Goal: Task Accomplishment & Management: Manage account settings

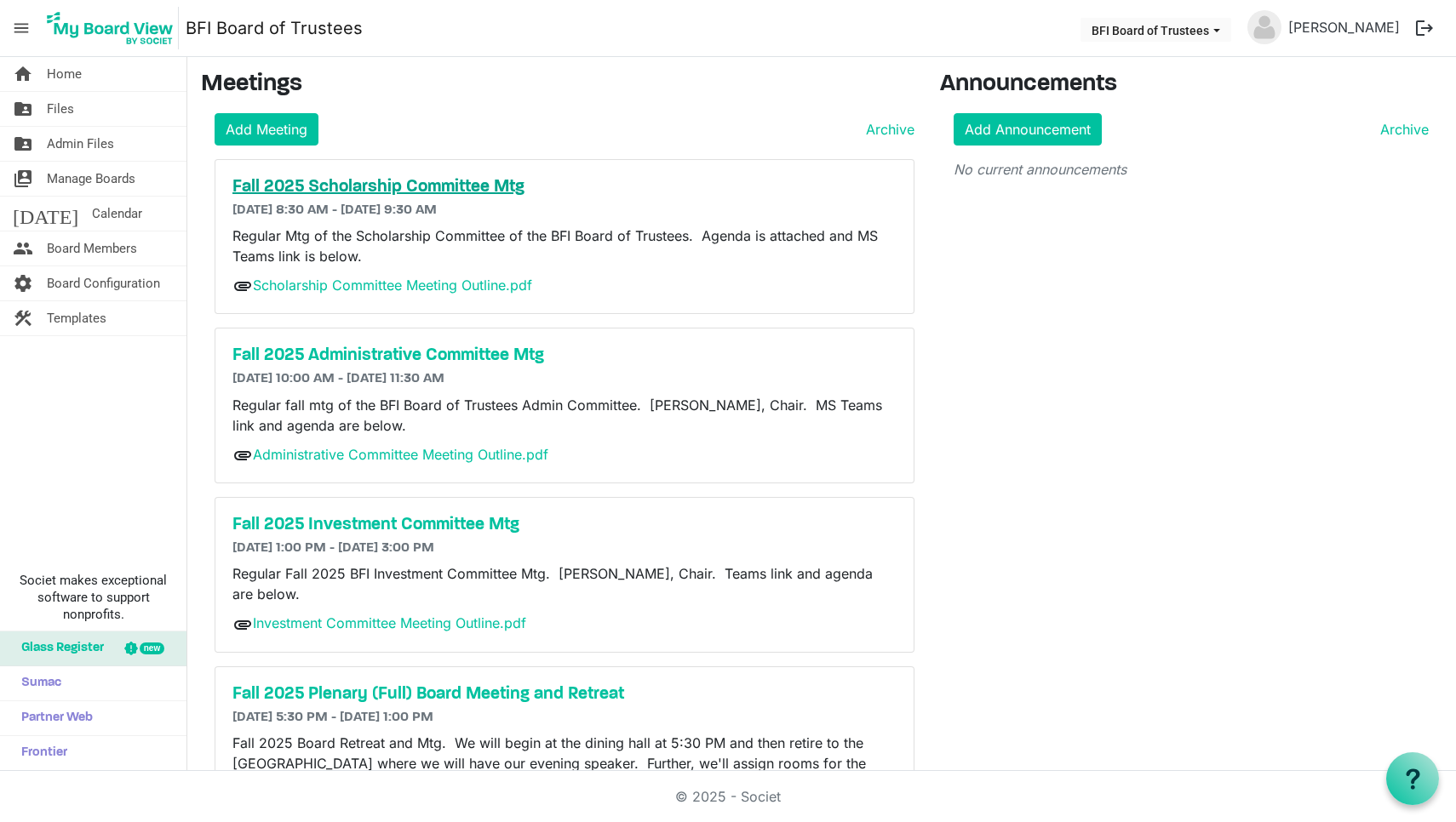
click at [372, 188] on h5 "Fall 2025 Scholarship Committee Mtg" at bounding box center [564, 187] width 664 height 20
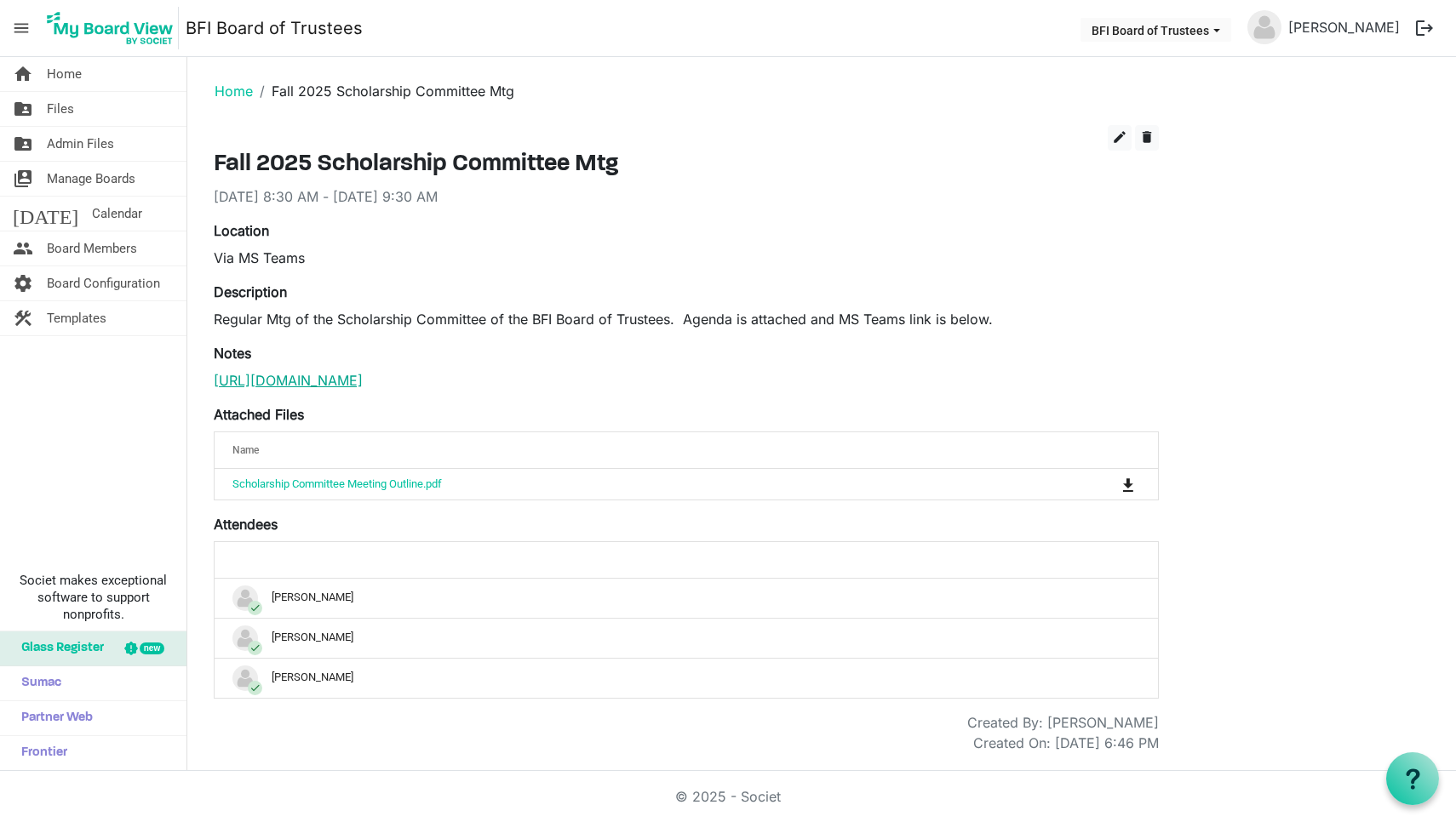
click at [363, 379] on link "[URL][DOMAIN_NAME]" at bounding box center [288, 380] width 149 height 17
click at [66, 72] on span "Home" at bounding box center [64, 73] width 35 height 34
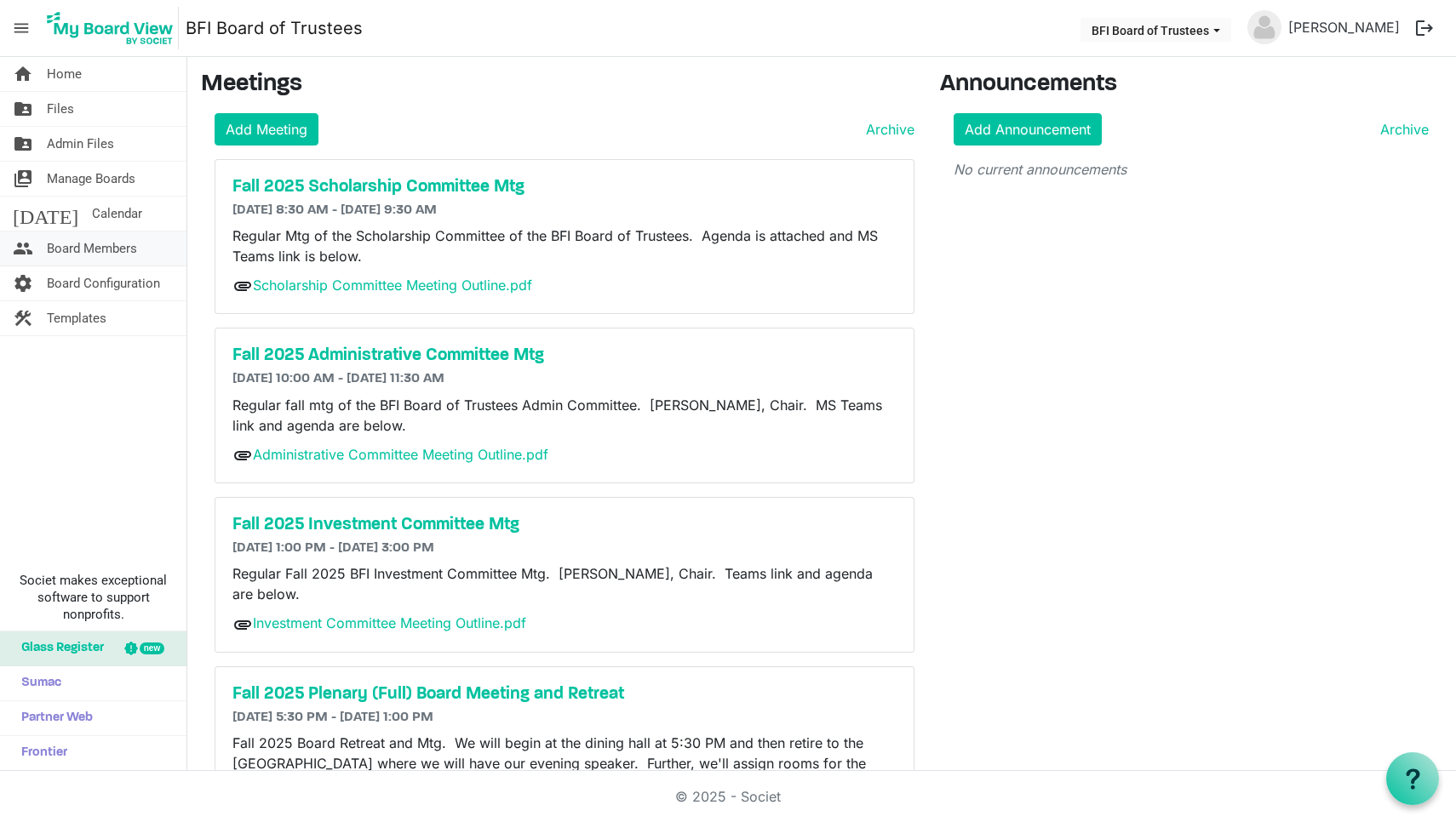
click at [86, 250] on span "Board Members" at bounding box center [92, 248] width 90 height 34
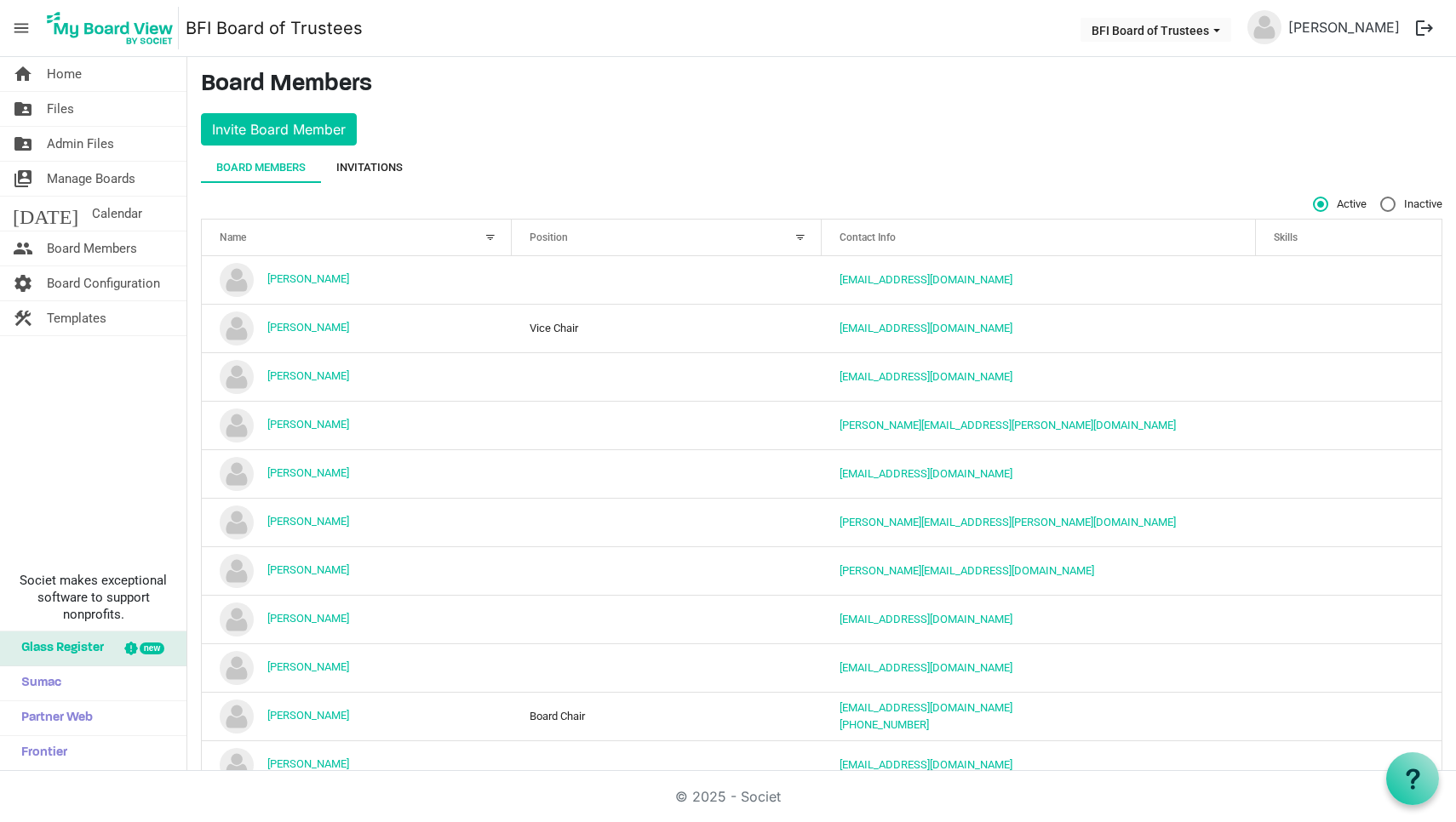
click at [369, 167] on div "Invitations" at bounding box center [369, 167] width 66 height 17
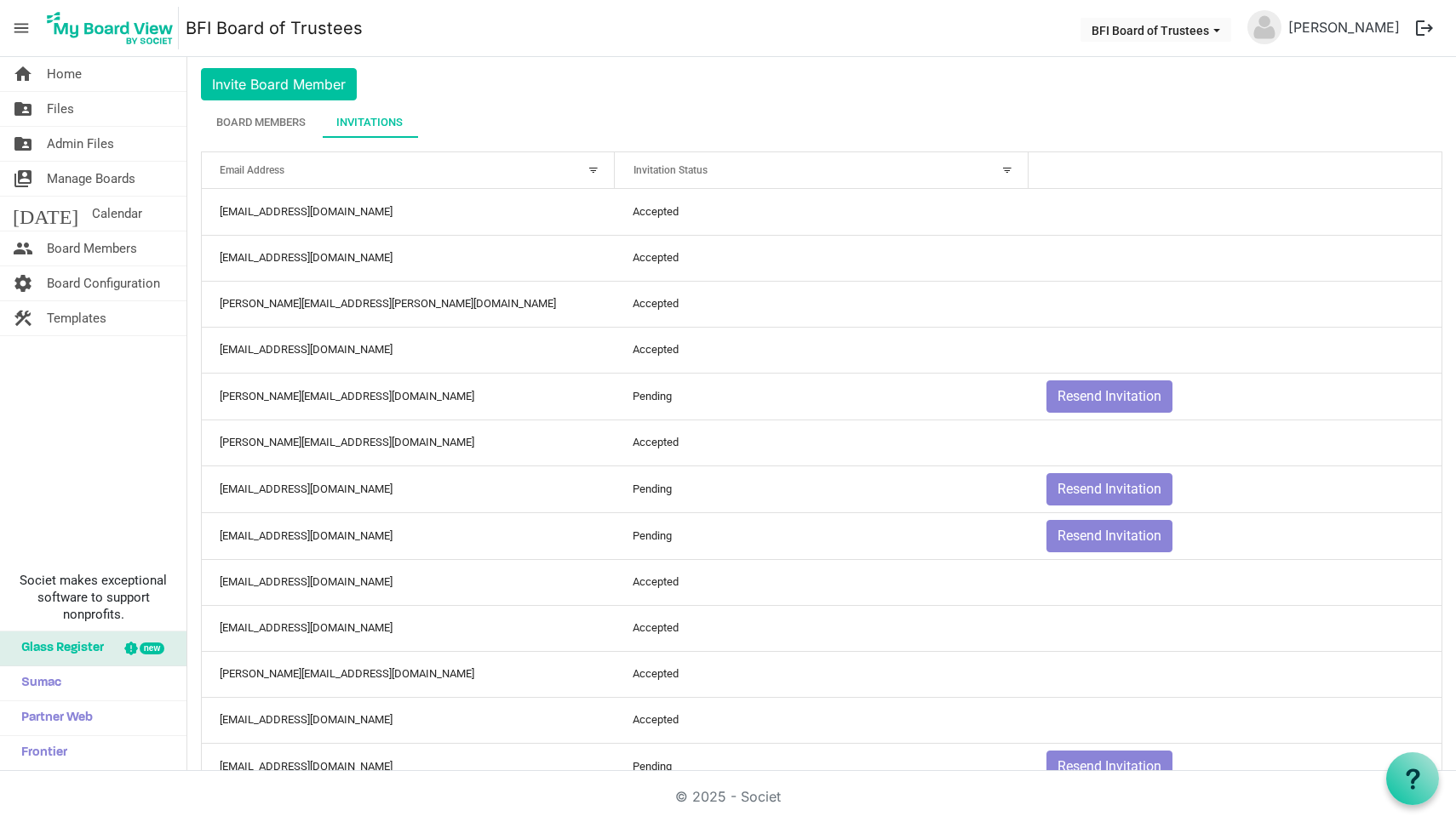
scroll to position [43, 0]
click at [260, 122] on div "Board Members" at bounding box center [260, 124] width 89 height 17
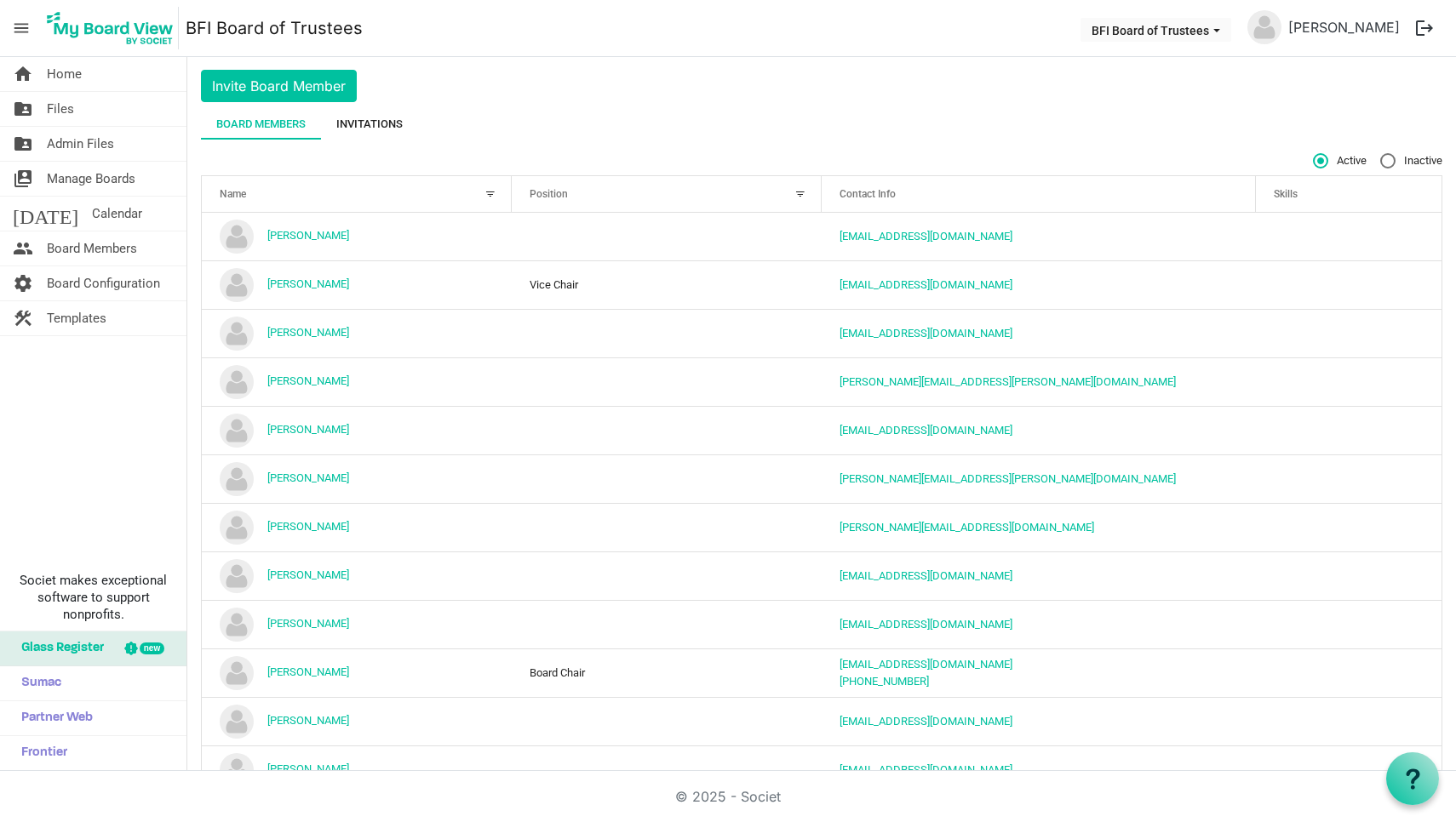
click at [382, 123] on div "Invitations" at bounding box center [369, 124] width 66 height 17
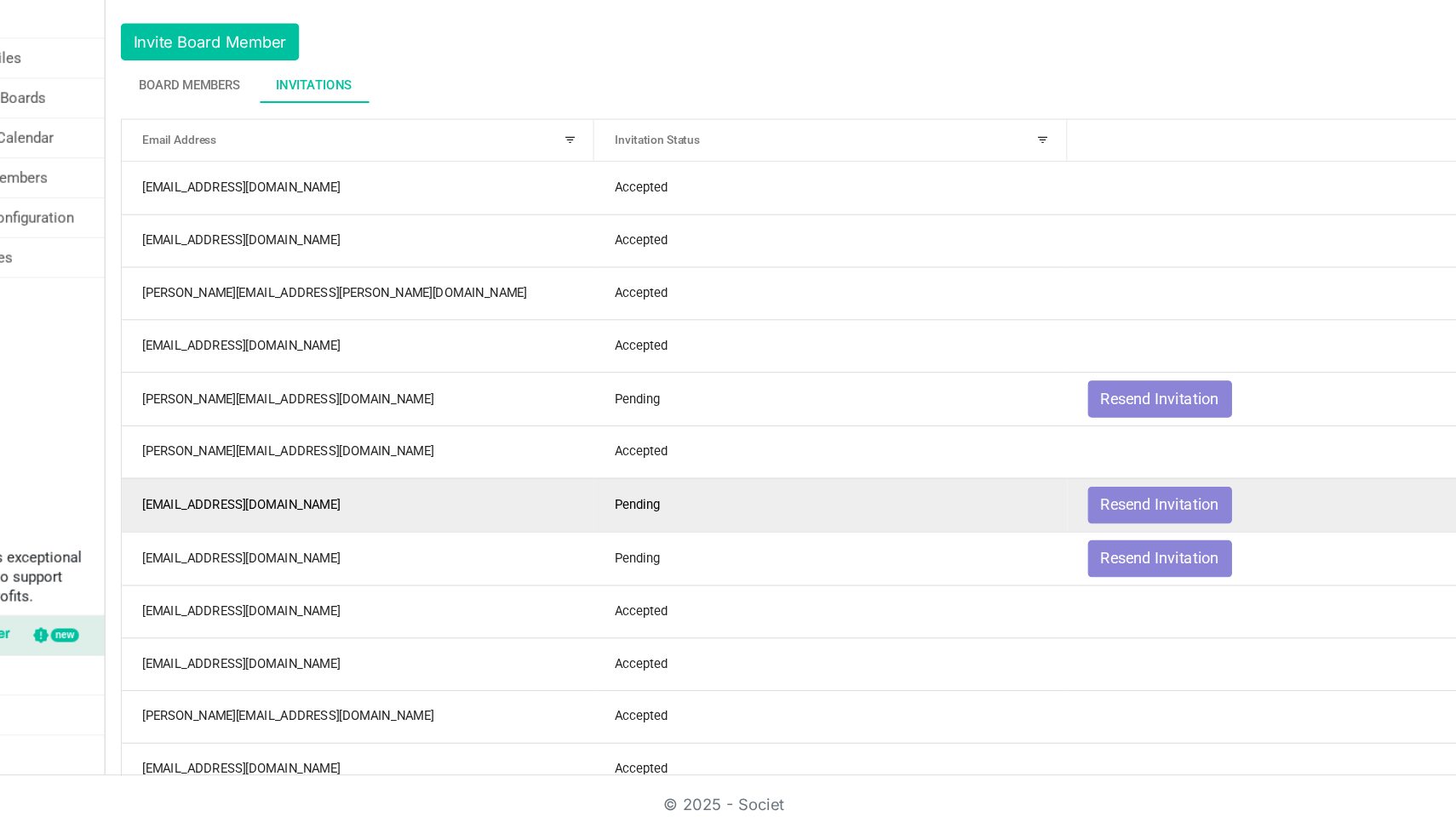
scroll to position [0, 0]
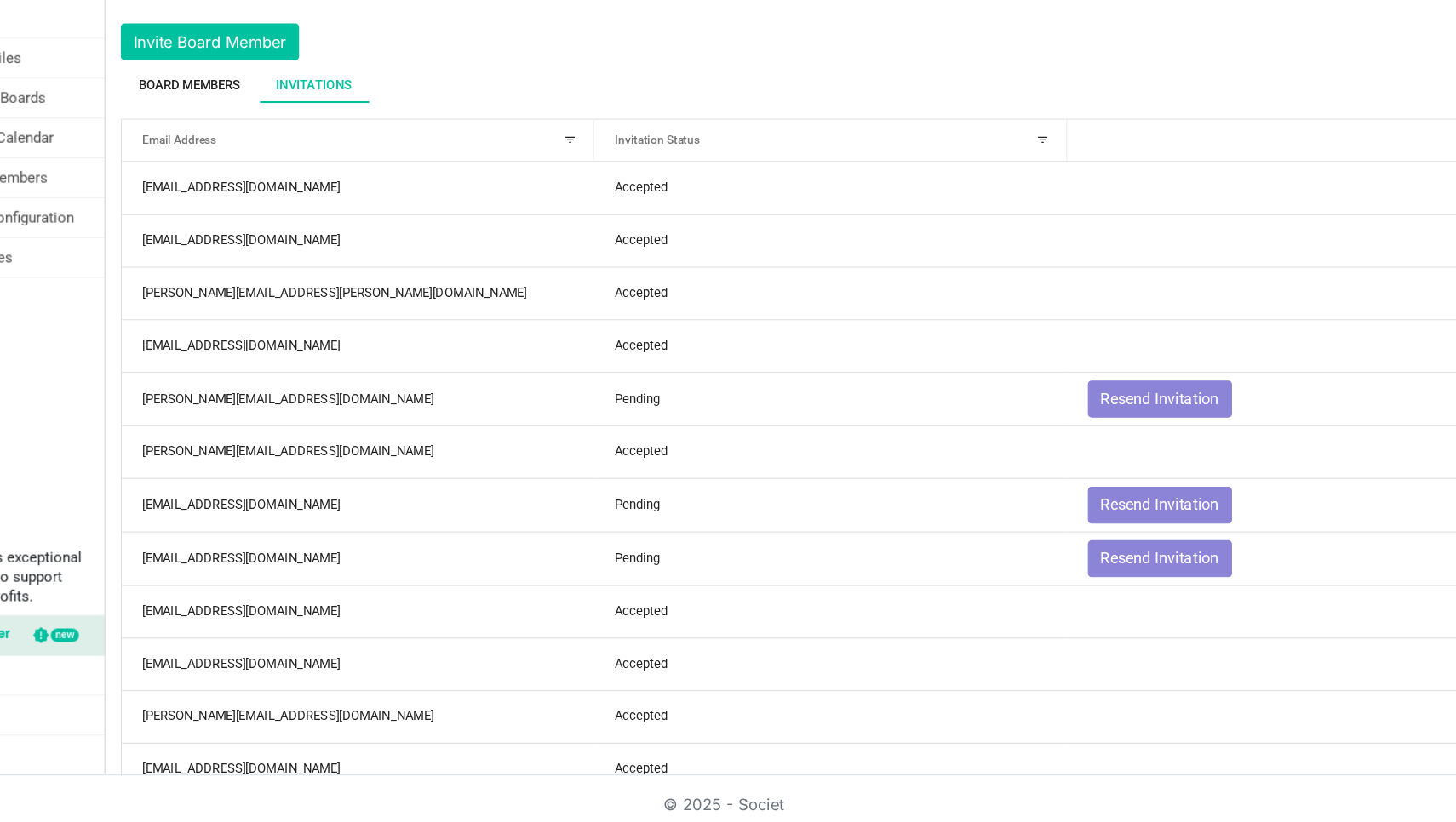
click at [216, 159] on div "Board Members" at bounding box center [260, 167] width 89 height 17
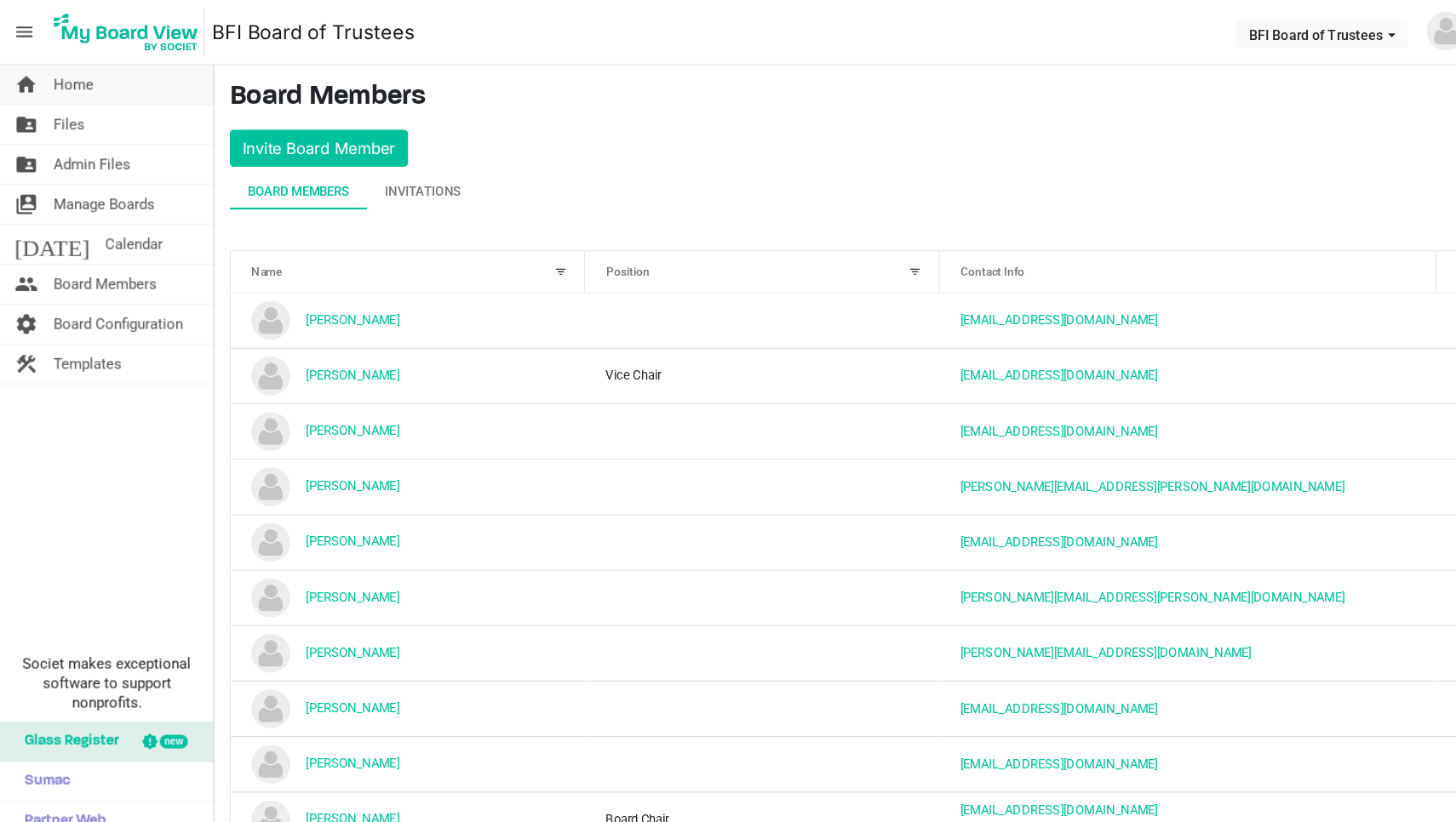
click at [57, 73] on span "Home" at bounding box center [64, 73] width 35 height 34
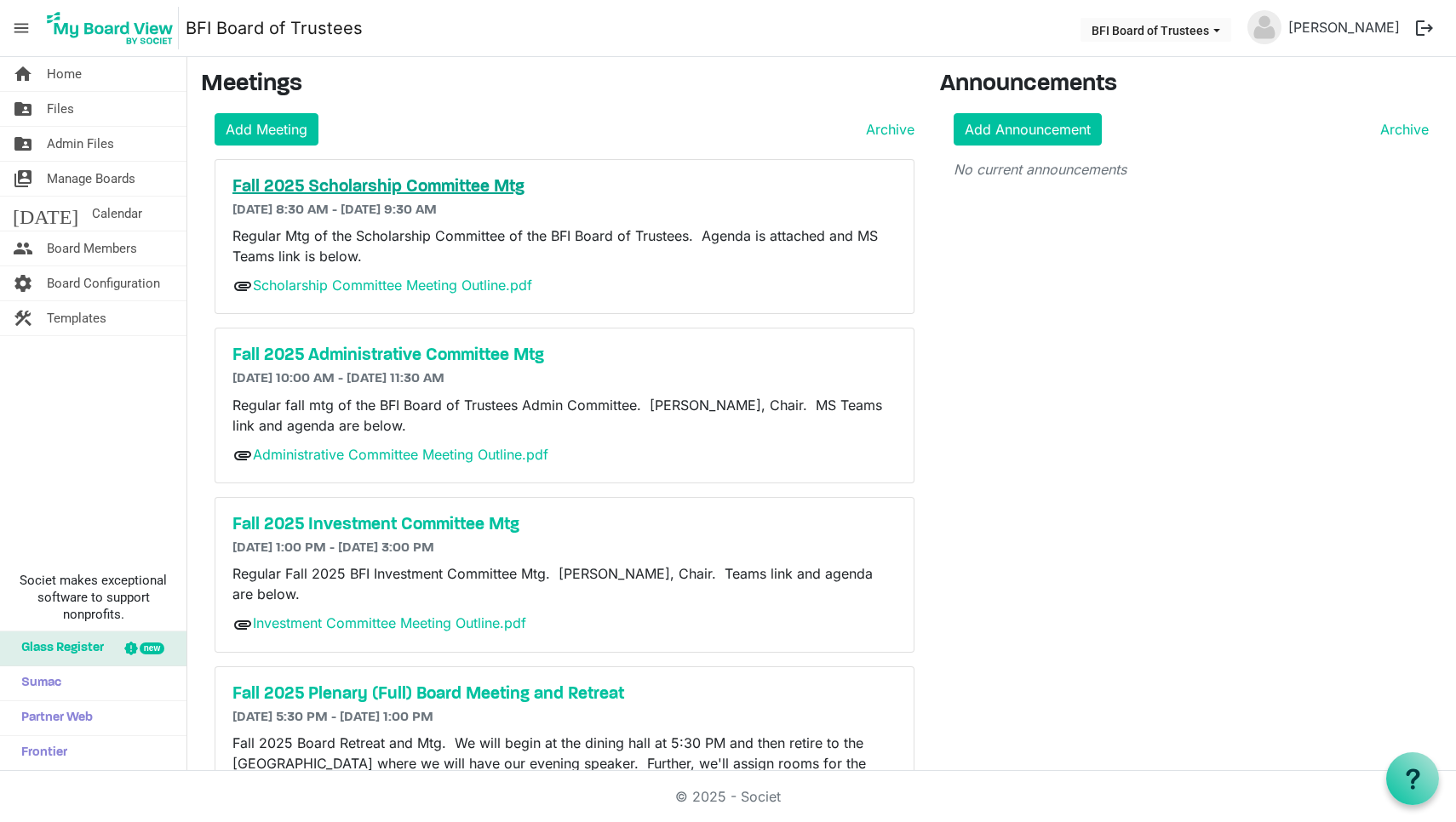
click at [355, 185] on h5 "Fall 2025 Scholarship Committee Mtg" at bounding box center [564, 187] width 664 height 20
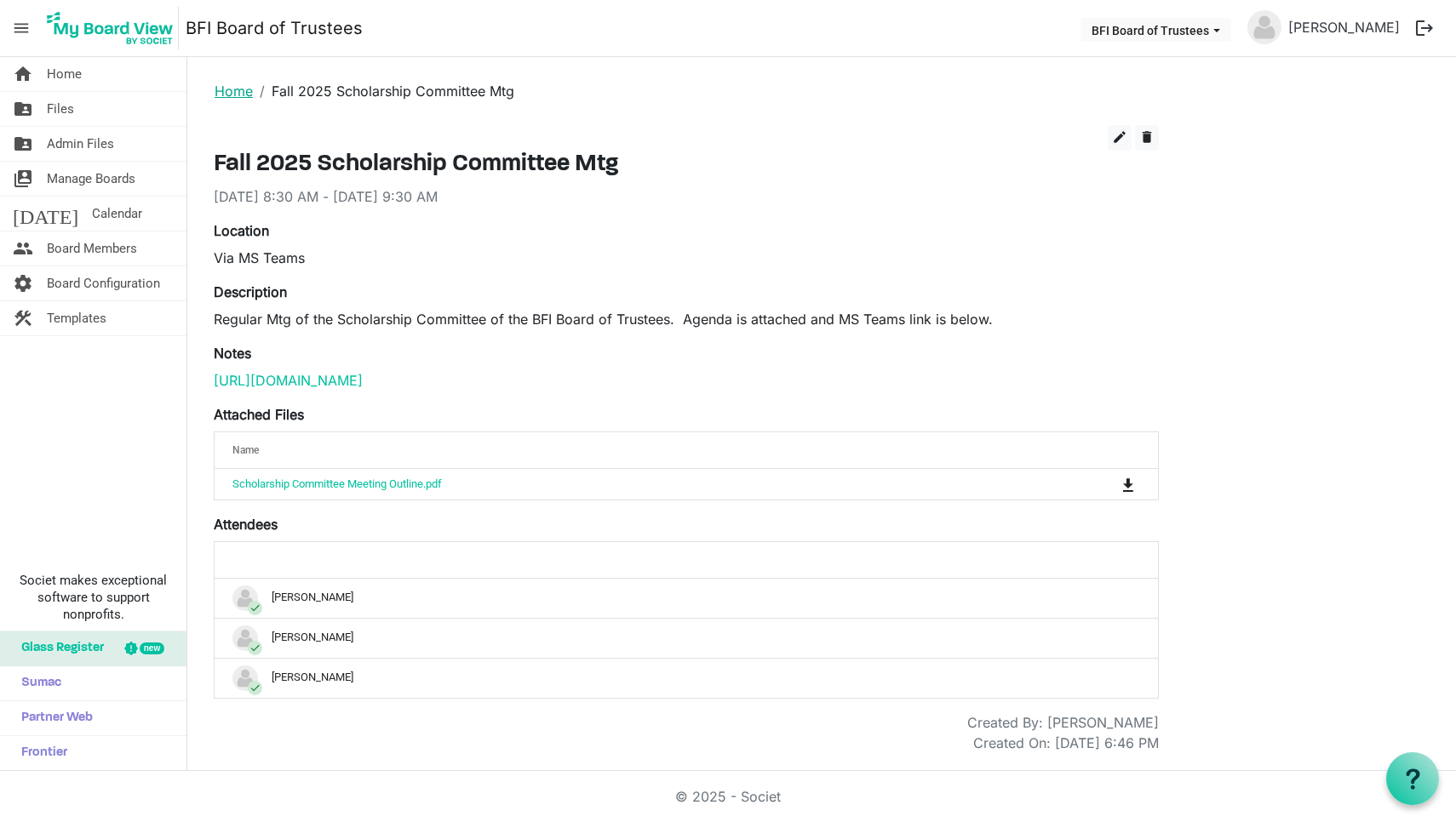
click at [237, 93] on link "Home" at bounding box center [234, 91] width 39 height 17
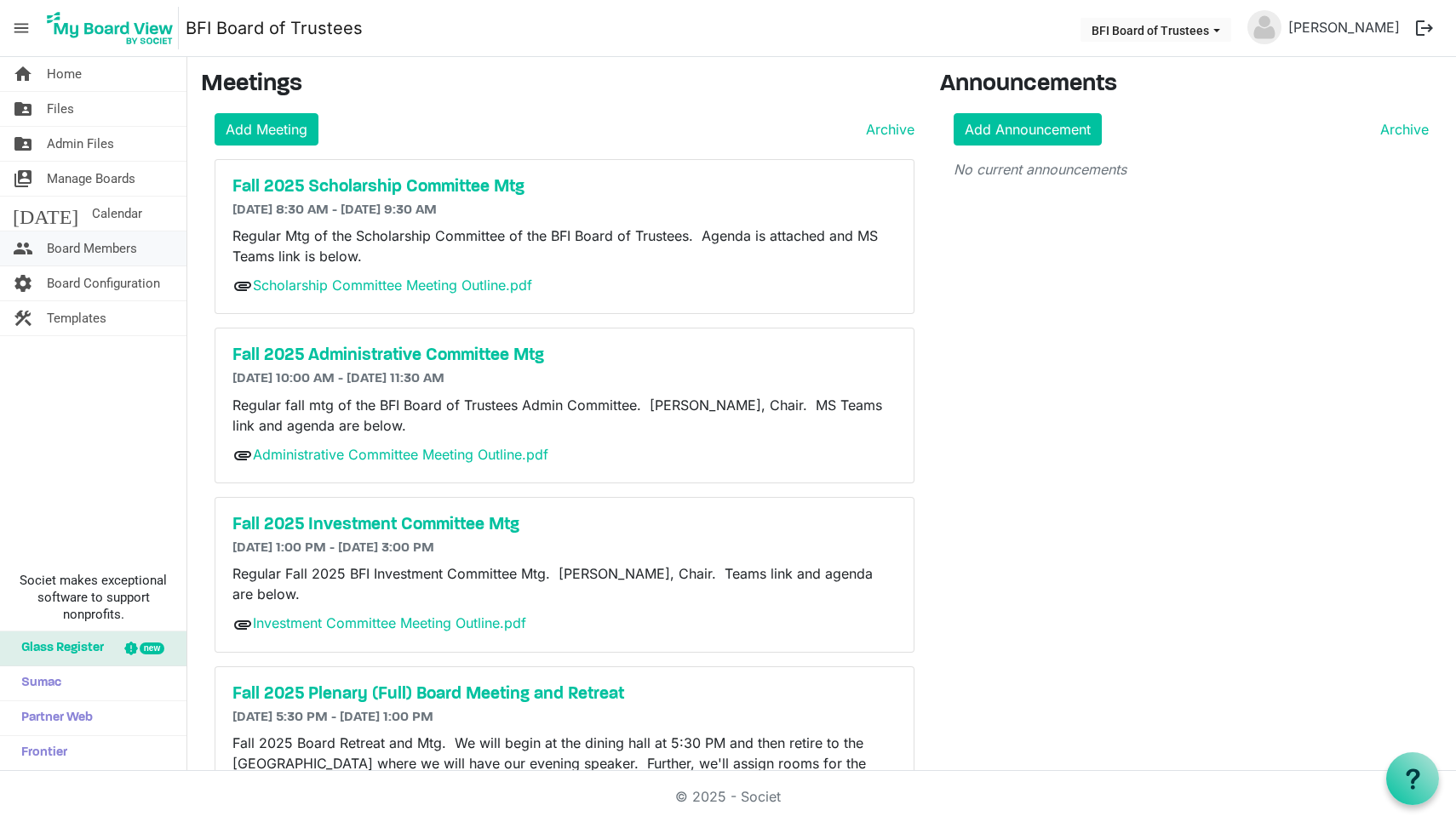
click at [79, 248] on span "Board Members" at bounding box center [92, 248] width 90 height 34
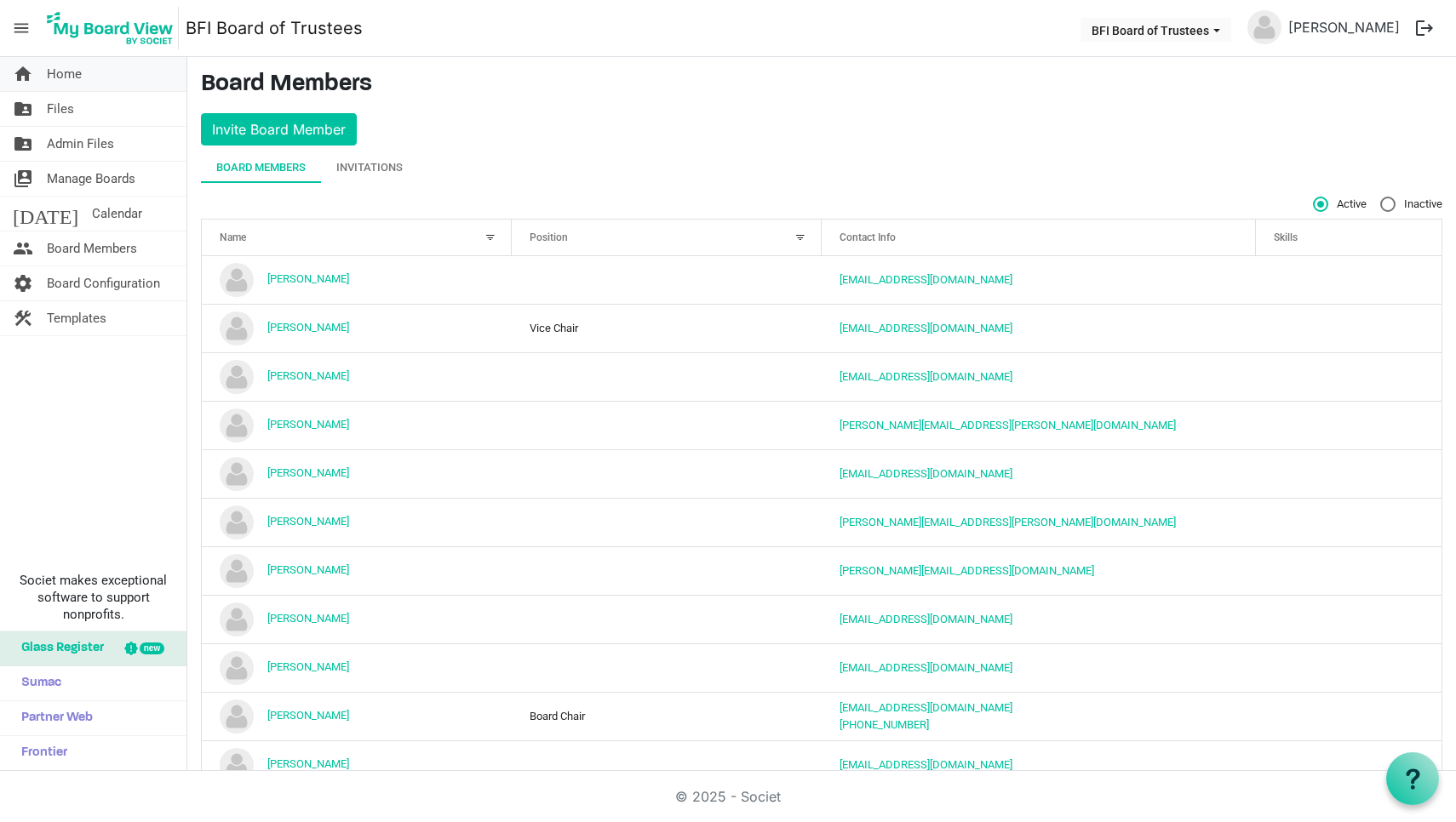
click at [65, 76] on span "Home" at bounding box center [64, 73] width 35 height 34
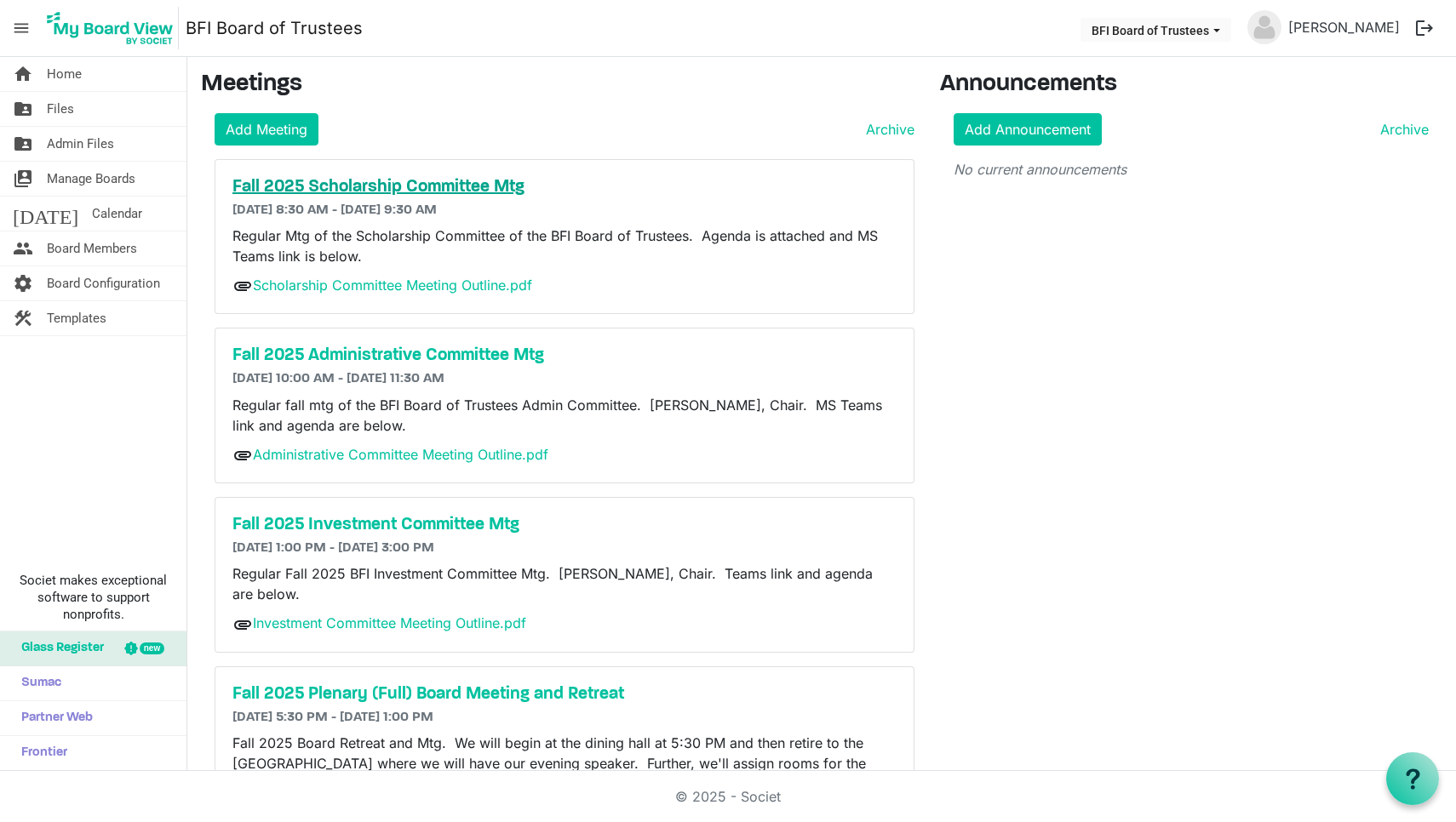
click at [374, 186] on h5 "Fall 2025 Scholarship Committee Mtg" at bounding box center [564, 187] width 664 height 20
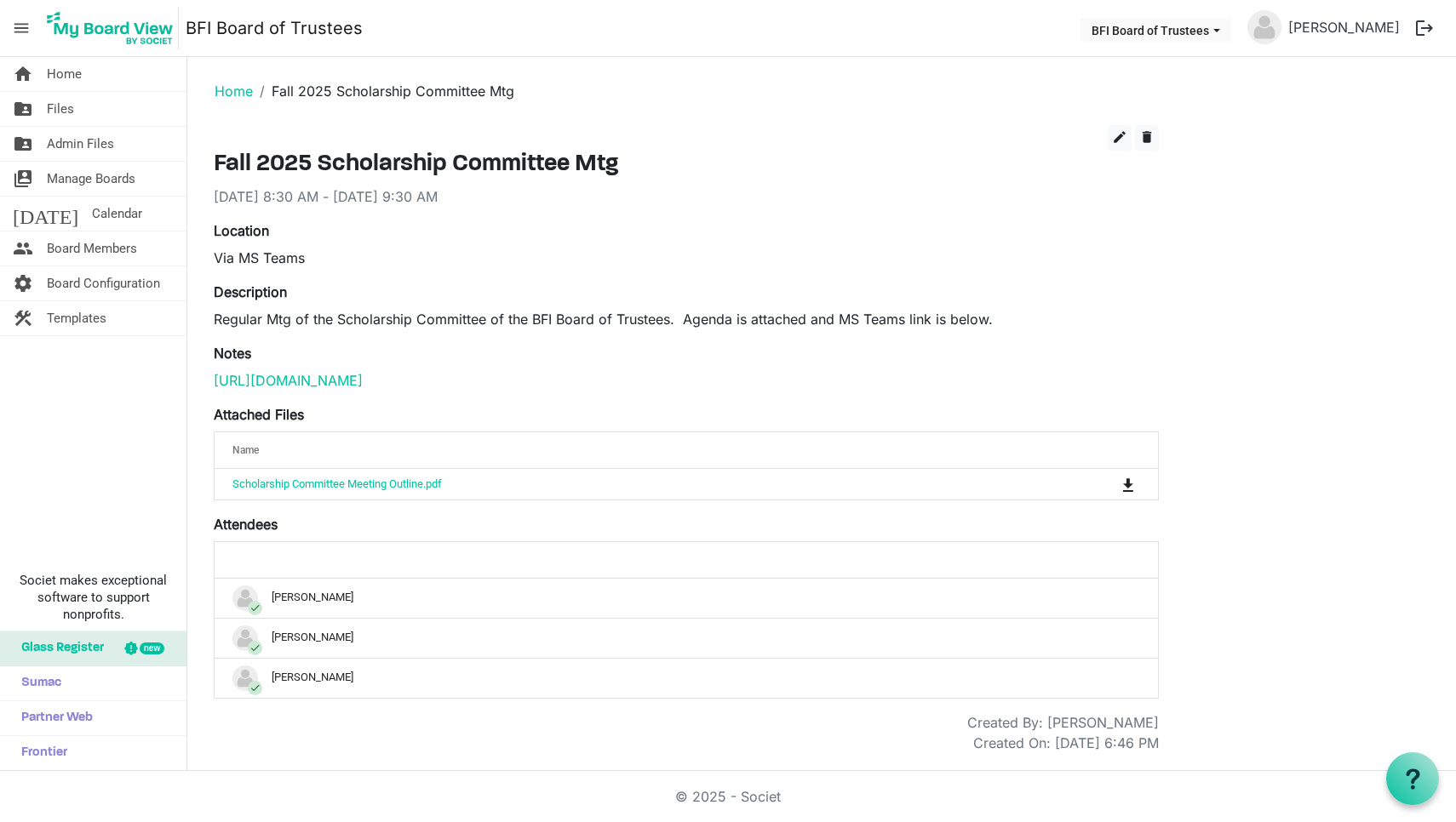
drag, startPoint x: 365, startPoint y: 422, endPoint x: 208, endPoint y: 384, distance: 161.5
click at [208, 384] on div "edit delete Fall 2025 Scholarship Committee Mtg [DATE] 8:30 AM - [DATE] 9:30 AM…" at bounding box center [686, 439] width 971 height 628
copy link "[URL][DOMAIN_NAME]"
click at [413, 299] on div "Description Regular Mtg of the Scholarship Committee of the BFI Board of Truste…" at bounding box center [686, 306] width 945 height 48
click at [64, 73] on span "Home" at bounding box center [64, 73] width 35 height 34
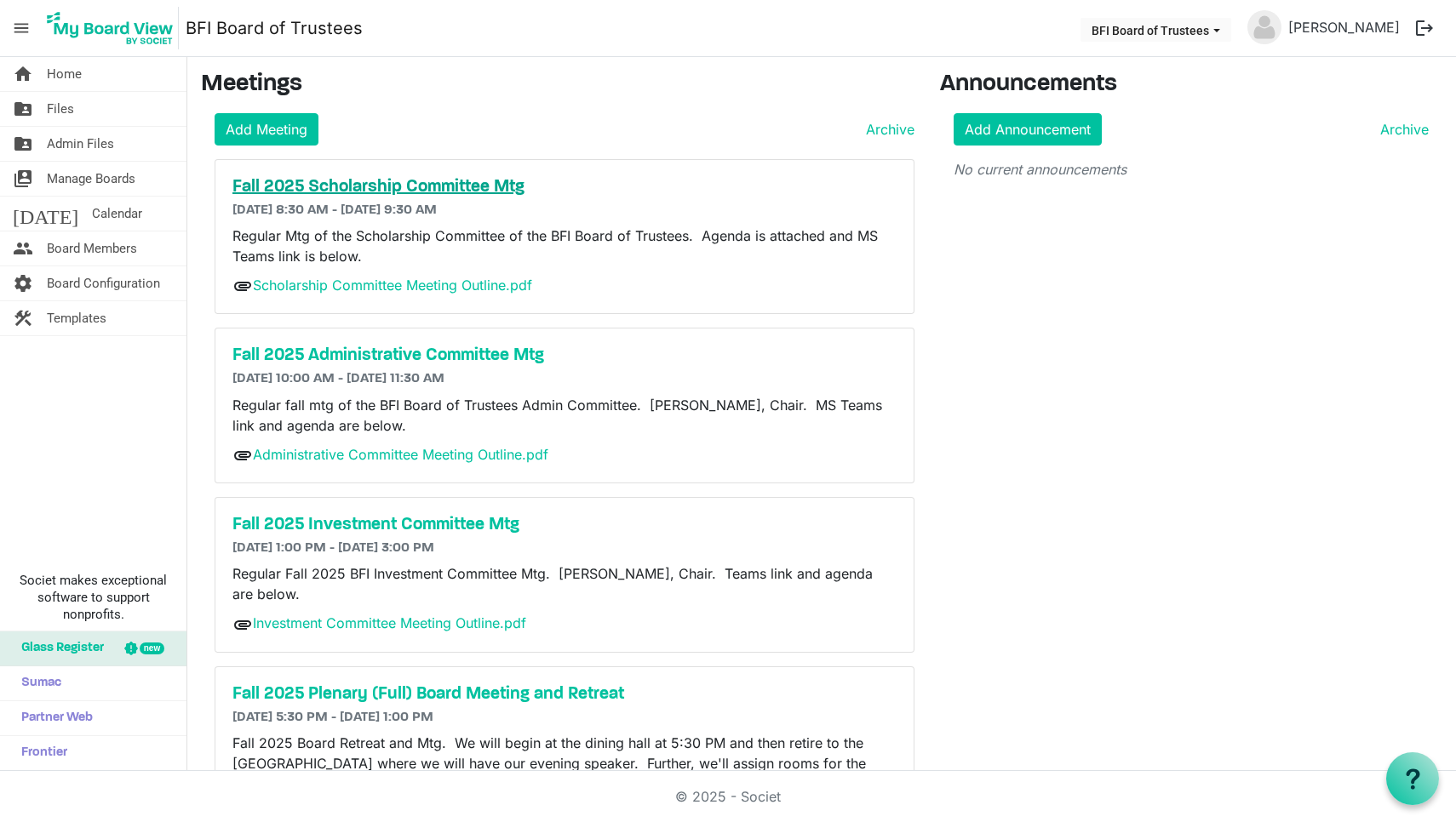
click at [444, 186] on h5 "Fall 2025 Scholarship Committee Mtg" at bounding box center [564, 187] width 664 height 20
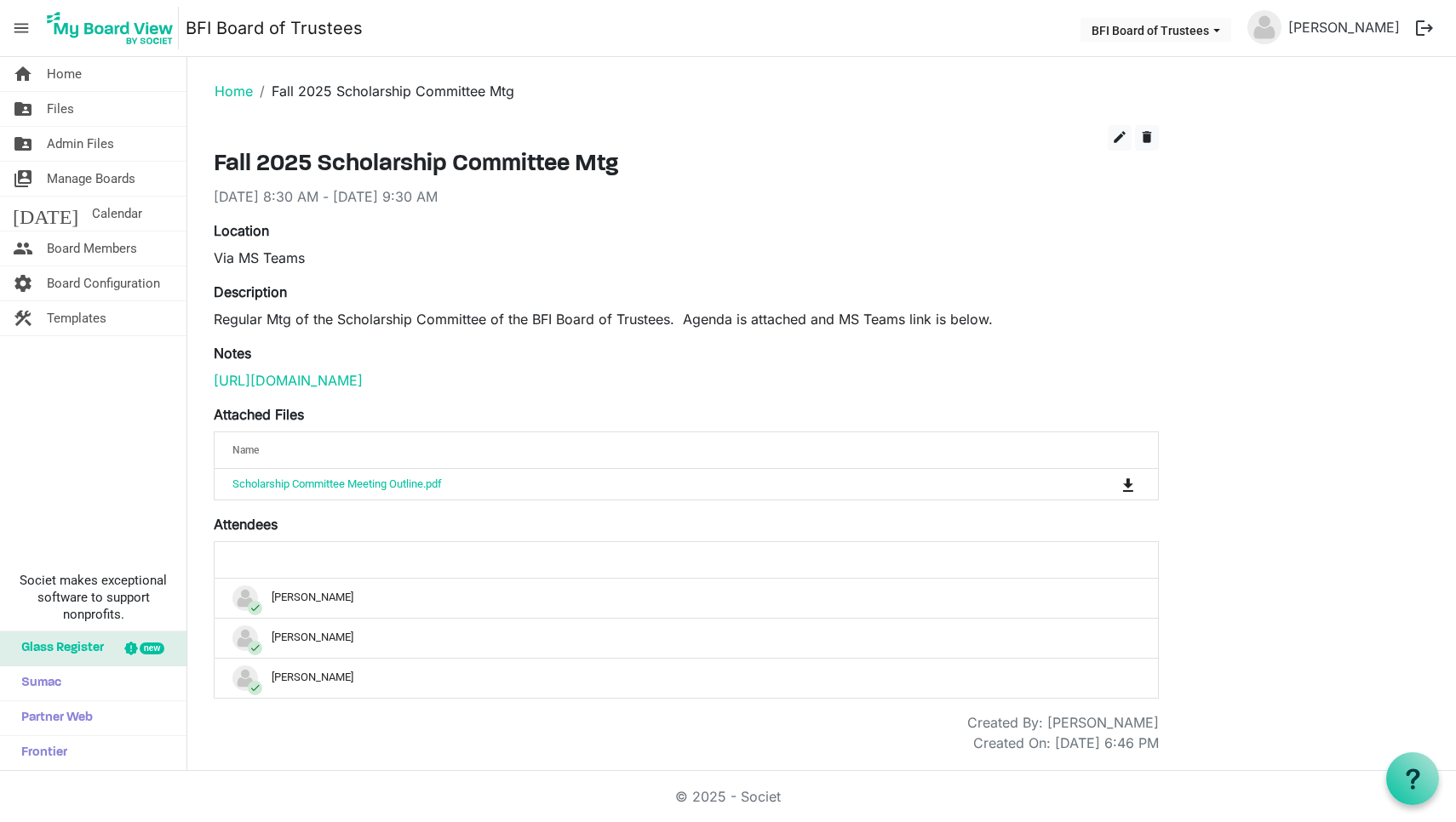
drag, startPoint x: 364, startPoint y: 423, endPoint x: 210, endPoint y: 387, distance: 158.2
click at [210, 387] on div "edit delete Fall 2025 Scholarship Committee Mtg 9/19/2025 8:30 AM - 9/19/2025 9…" at bounding box center [686, 439] width 971 height 628
copy link "https://teams.microsoft.com/l/meetup-join/19%3ameeting_ZDY5NDE4MjEtYTE3ZC00MjMx…"
click at [341, 321] on p "Regular Mtg of the Scholarship Committee of the BFI Board of Trustees. Agenda i…" at bounding box center [686, 320] width 945 height 20
click at [233, 91] on link "Home" at bounding box center [234, 91] width 39 height 17
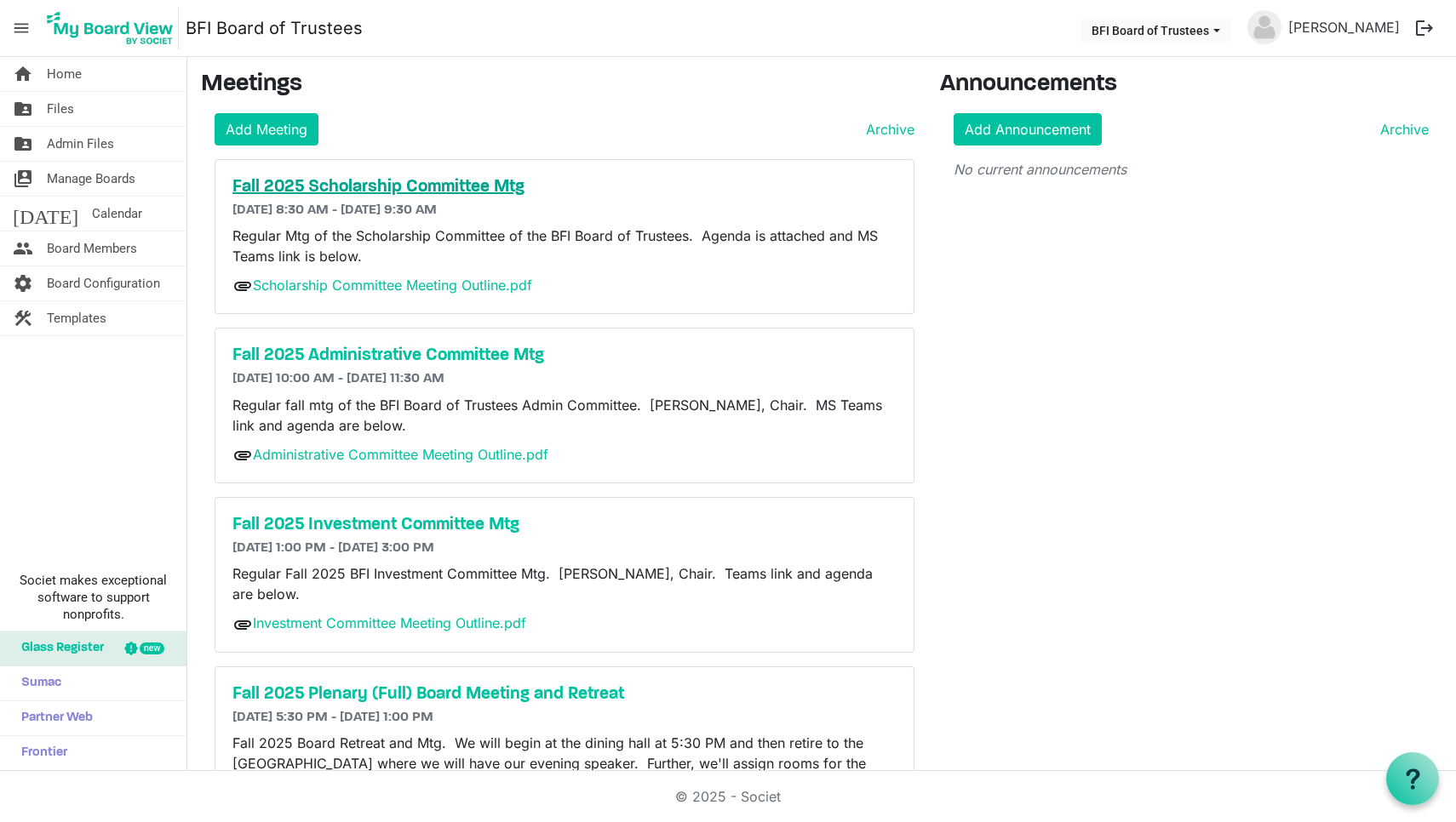
click at [426, 192] on h5 "Fall 2025 Scholarship Committee Mtg" at bounding box center [564, 187] width 664 height 20
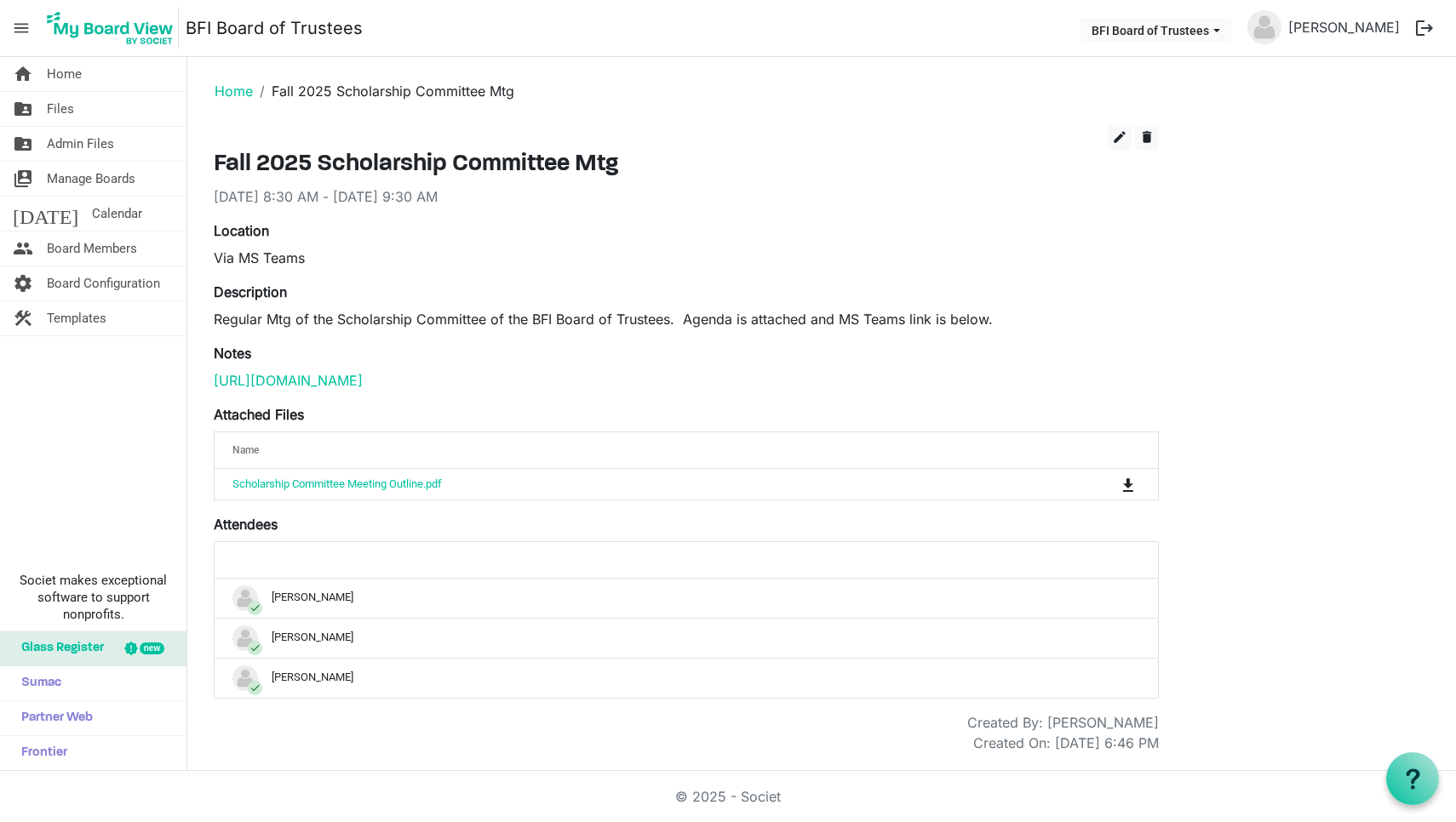
scroll to position [39, 0]
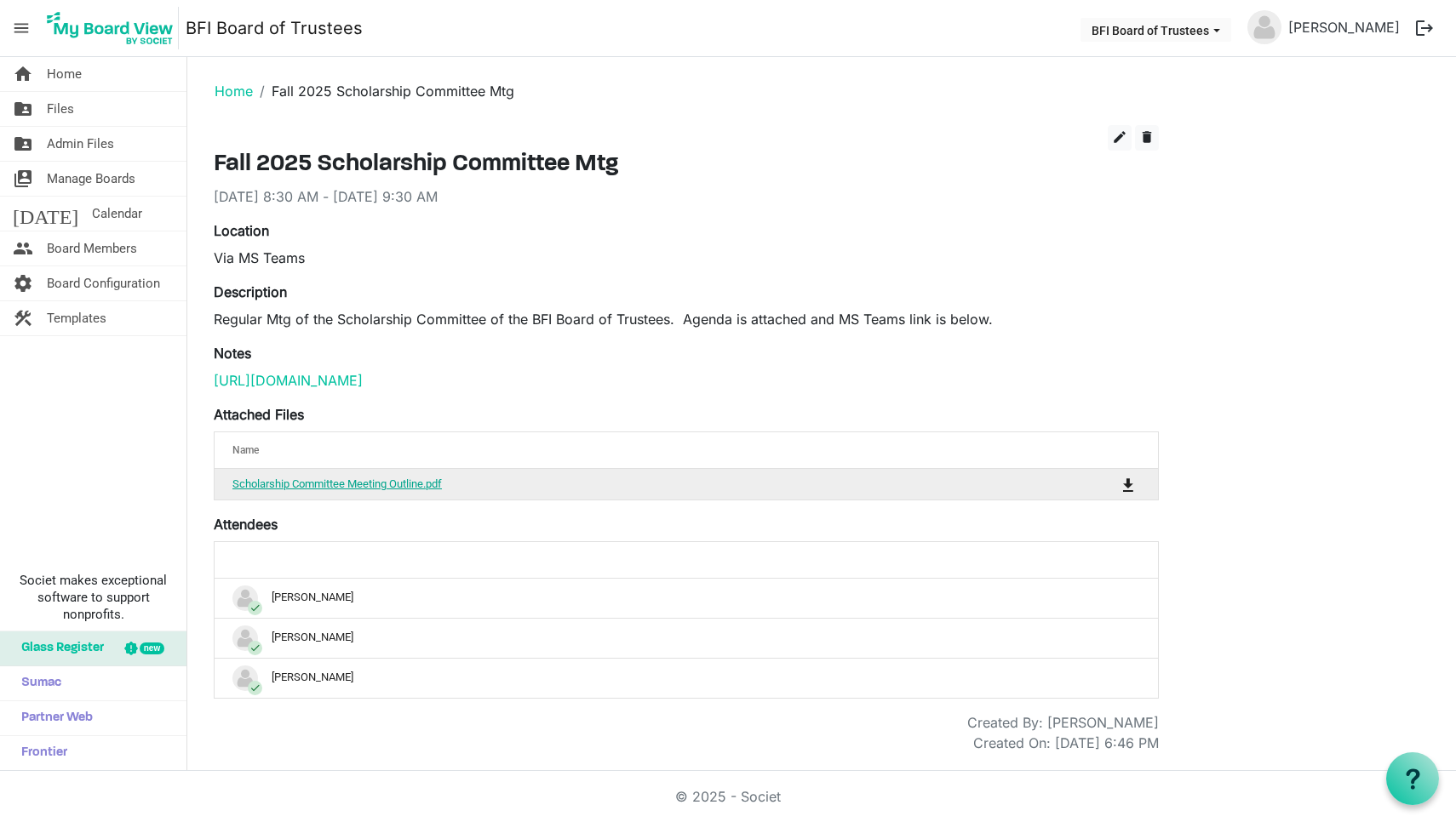
click at [361, 489] on link "Scholarship Committee Meeting Outline.pdf" at bounding box center [337, 484] width 209 height 13
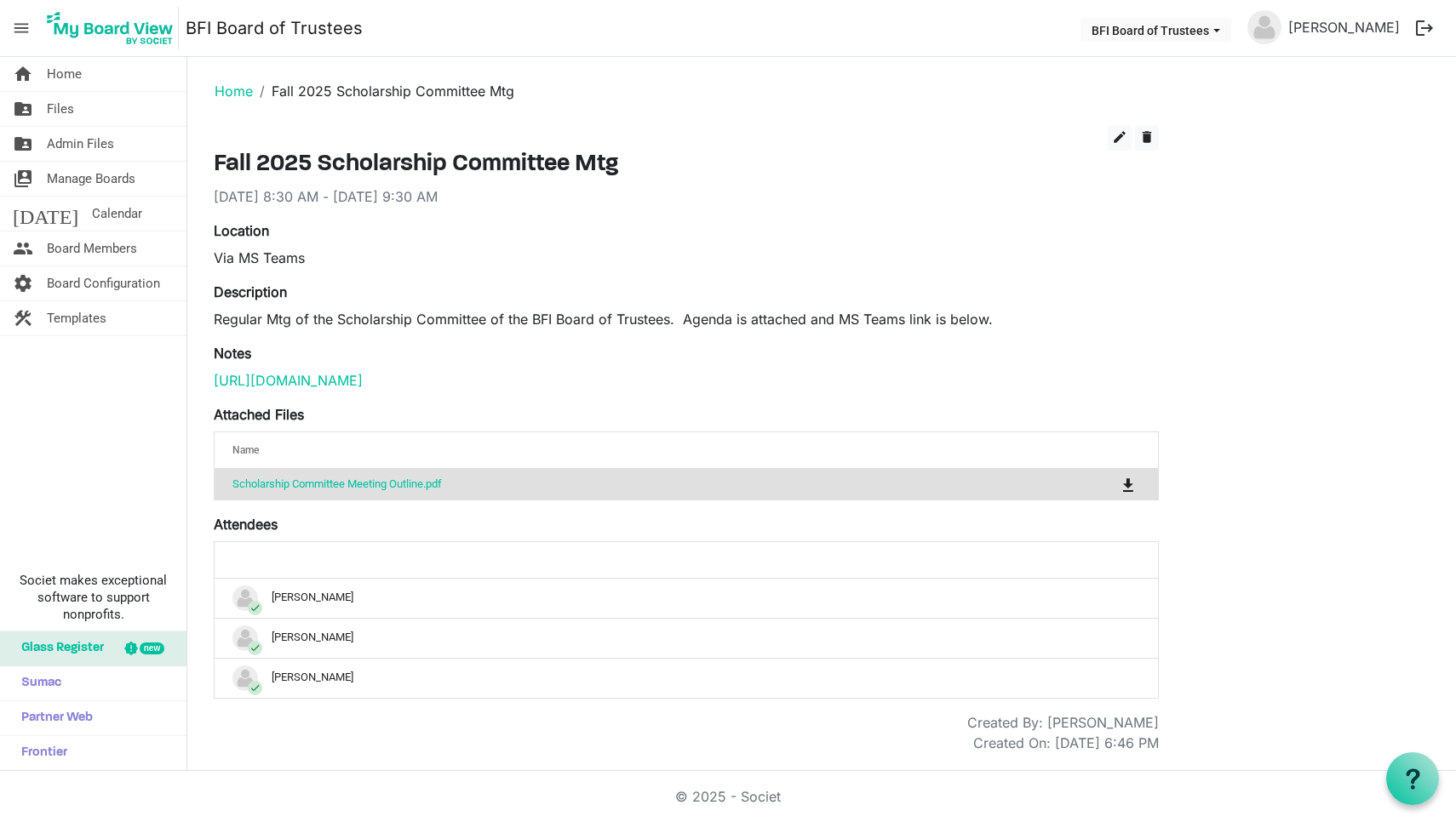
click at [355, 248] on div "Via MS Teams" at bounding box center [686, 258] width 945 height 20
click at [64, 108] on span "Files" at bounding box center [61, 108] width 28 height 34
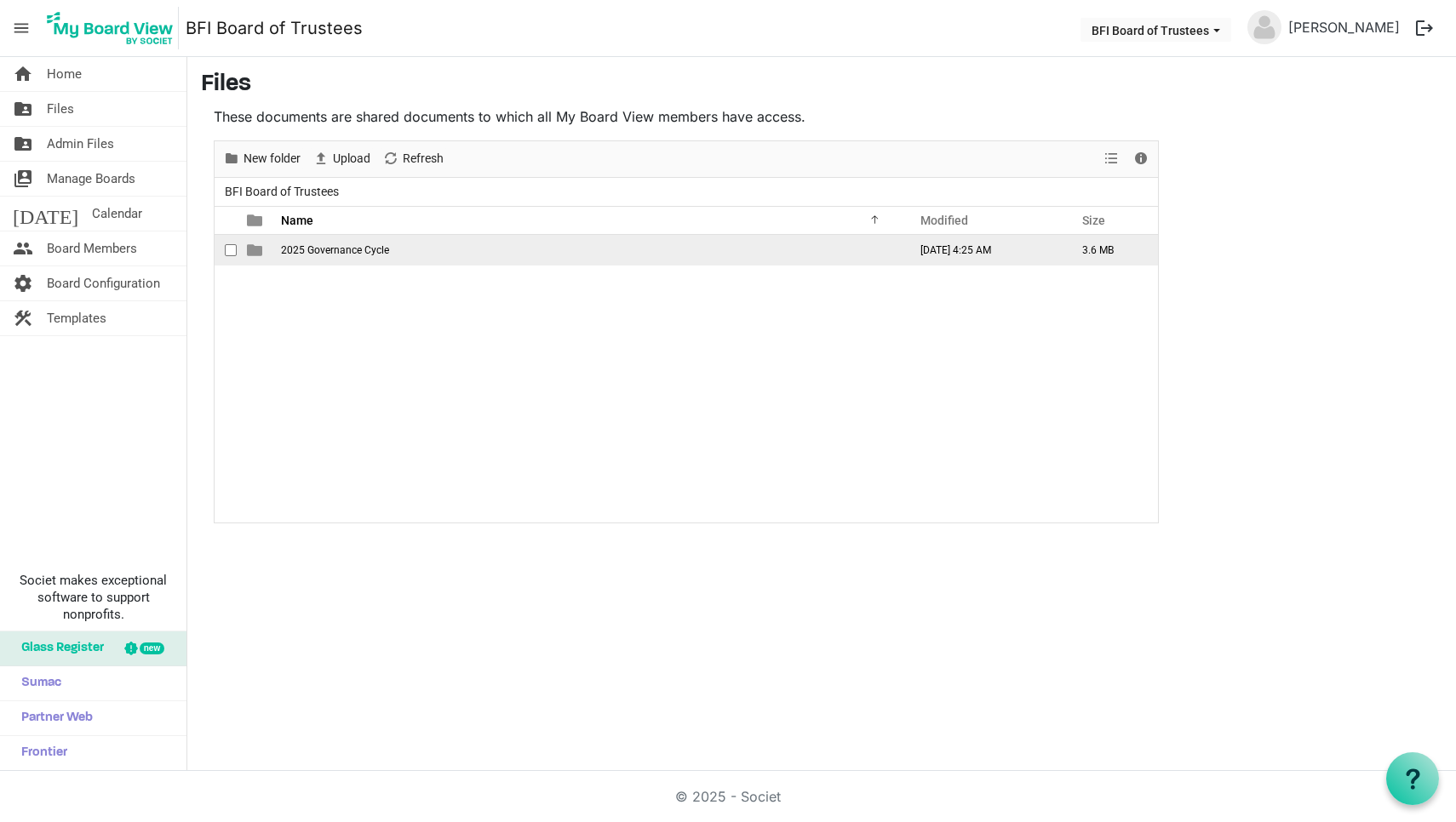
click at [295, 251] on span "2025 Governance Cycle" at bounding box center [335, 250] width 108 height 12
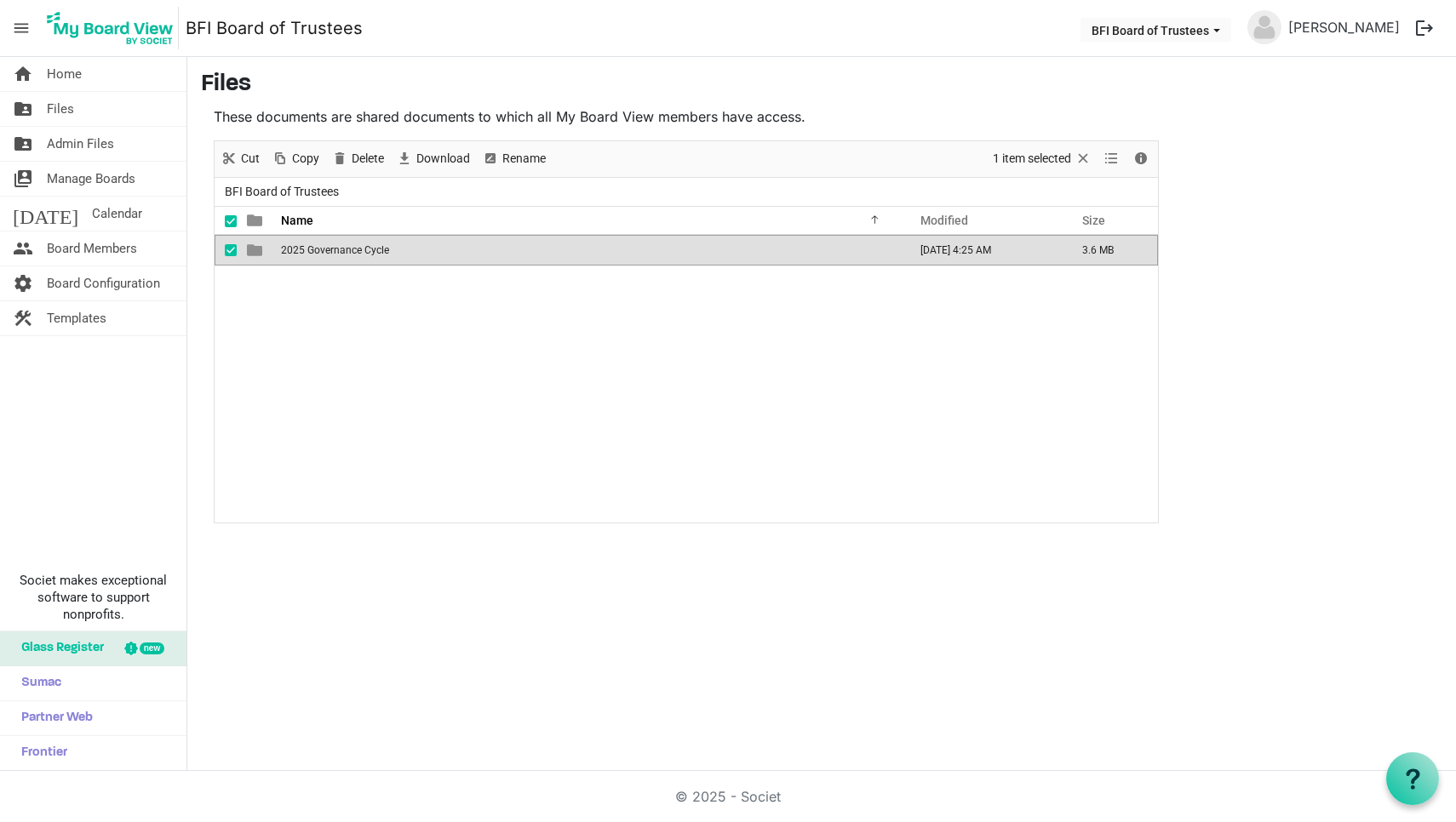
click at [295, 251] on span "2025 Governance Cycle" at bounding box center [335, 250] width 108 height 12
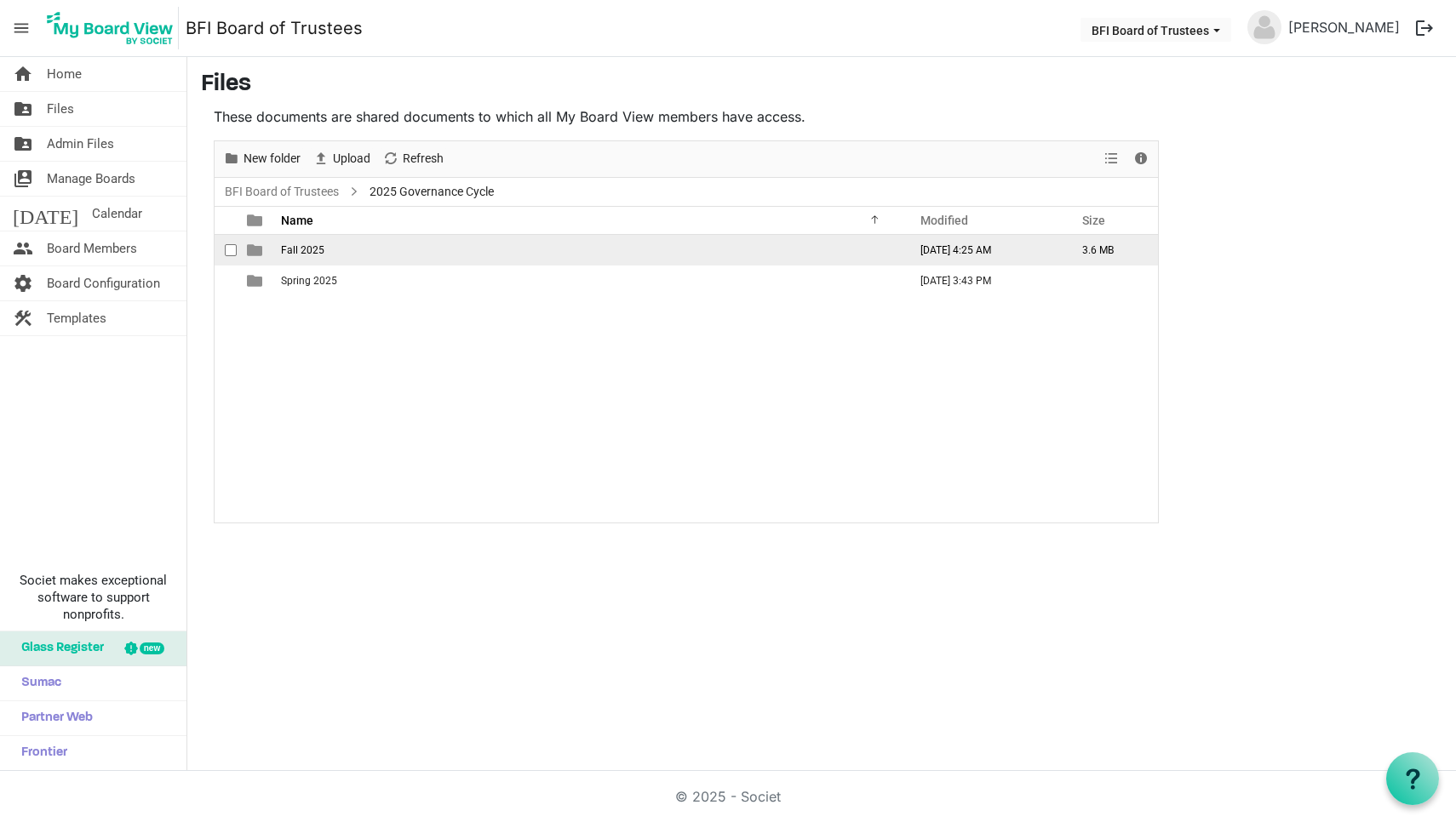
click at [295, 250] on span "Fall 2025" at bounding box center [302, 250] width 43 height 12
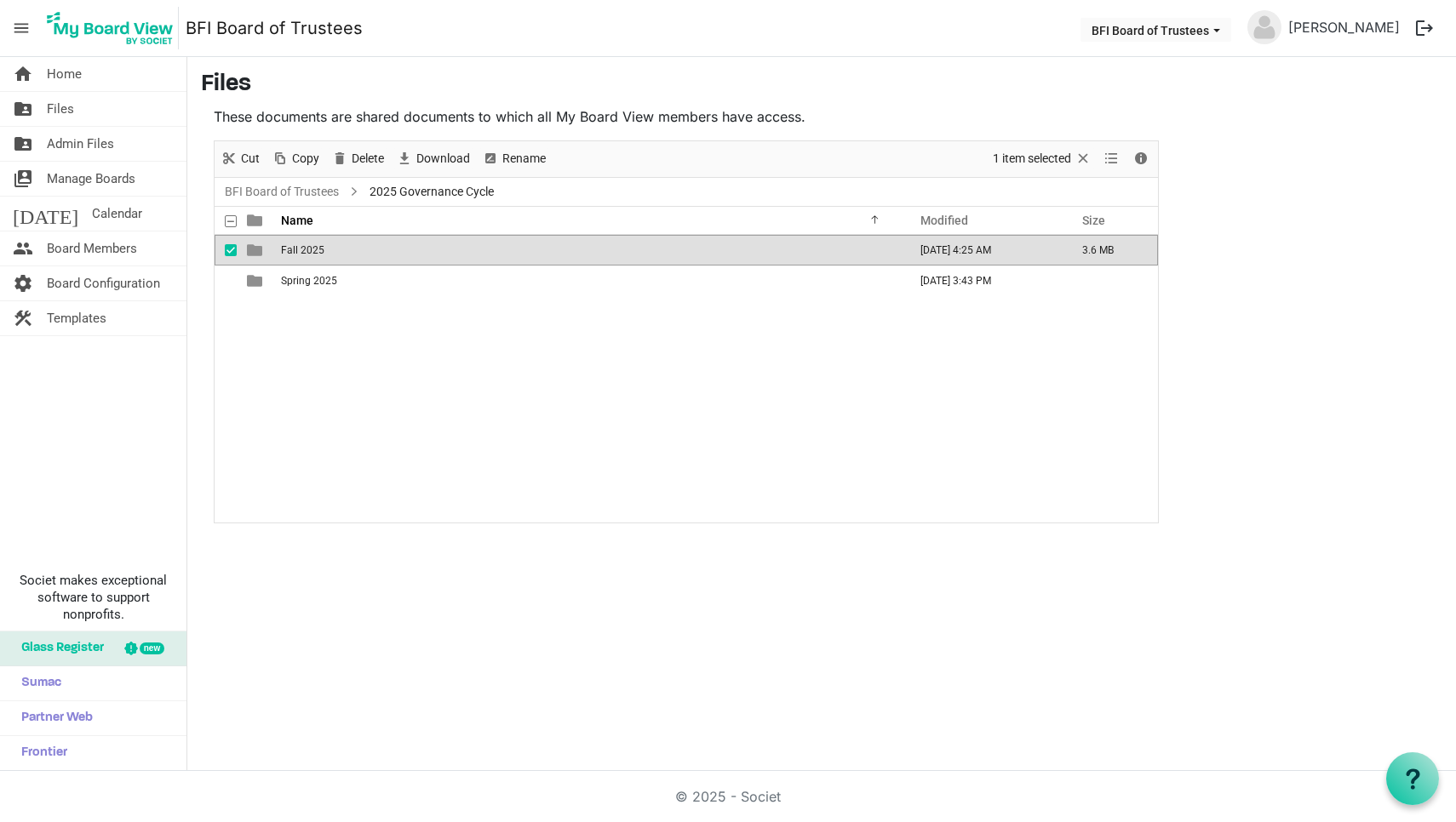
click at [295, 250] on span "Fall 2025" at bounding box center [302, 250] width 43 height 12
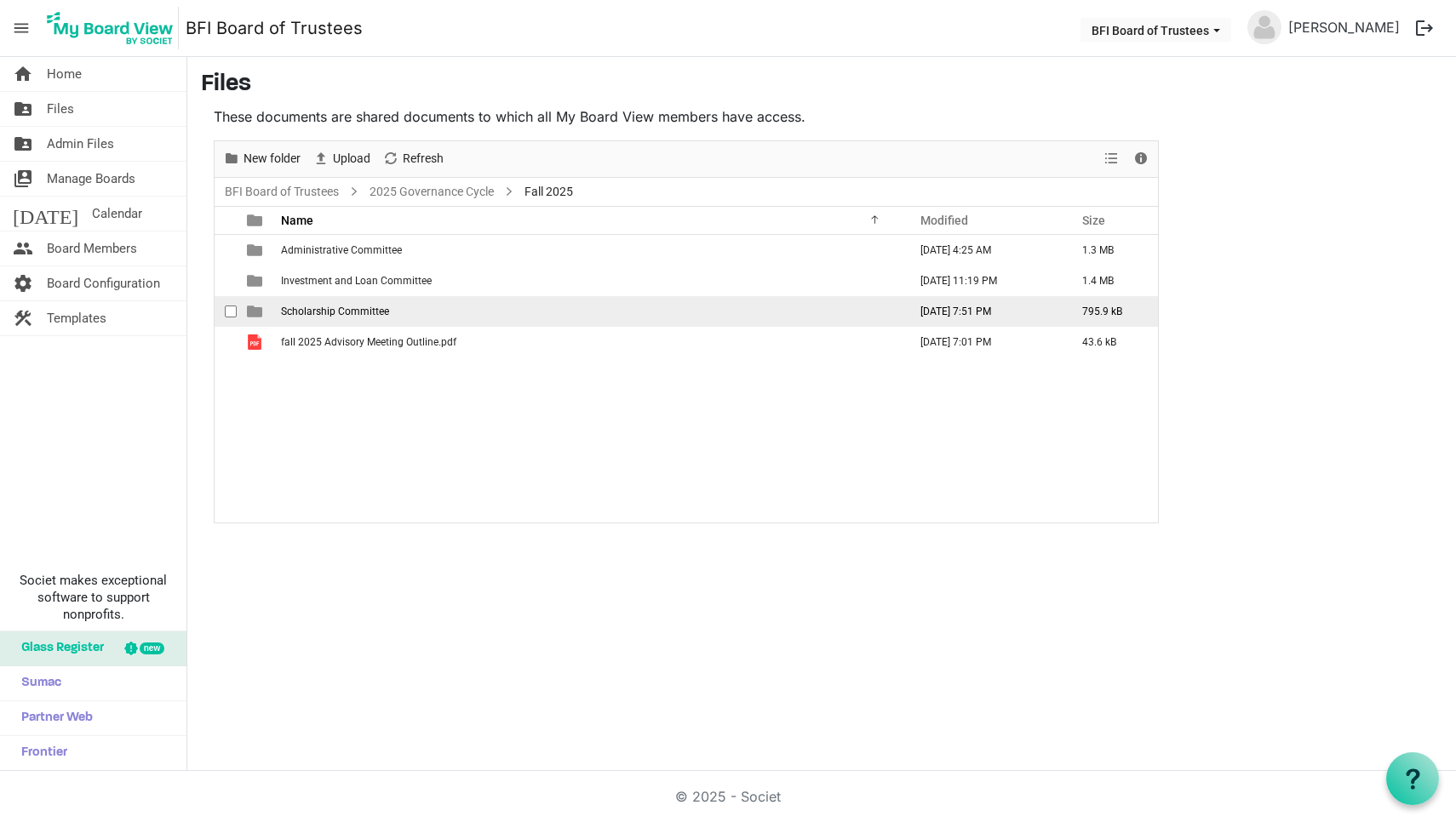
click at [317, 310] on span "Scholarship Committee" at bounding box center [335, 311] width 108 height 12
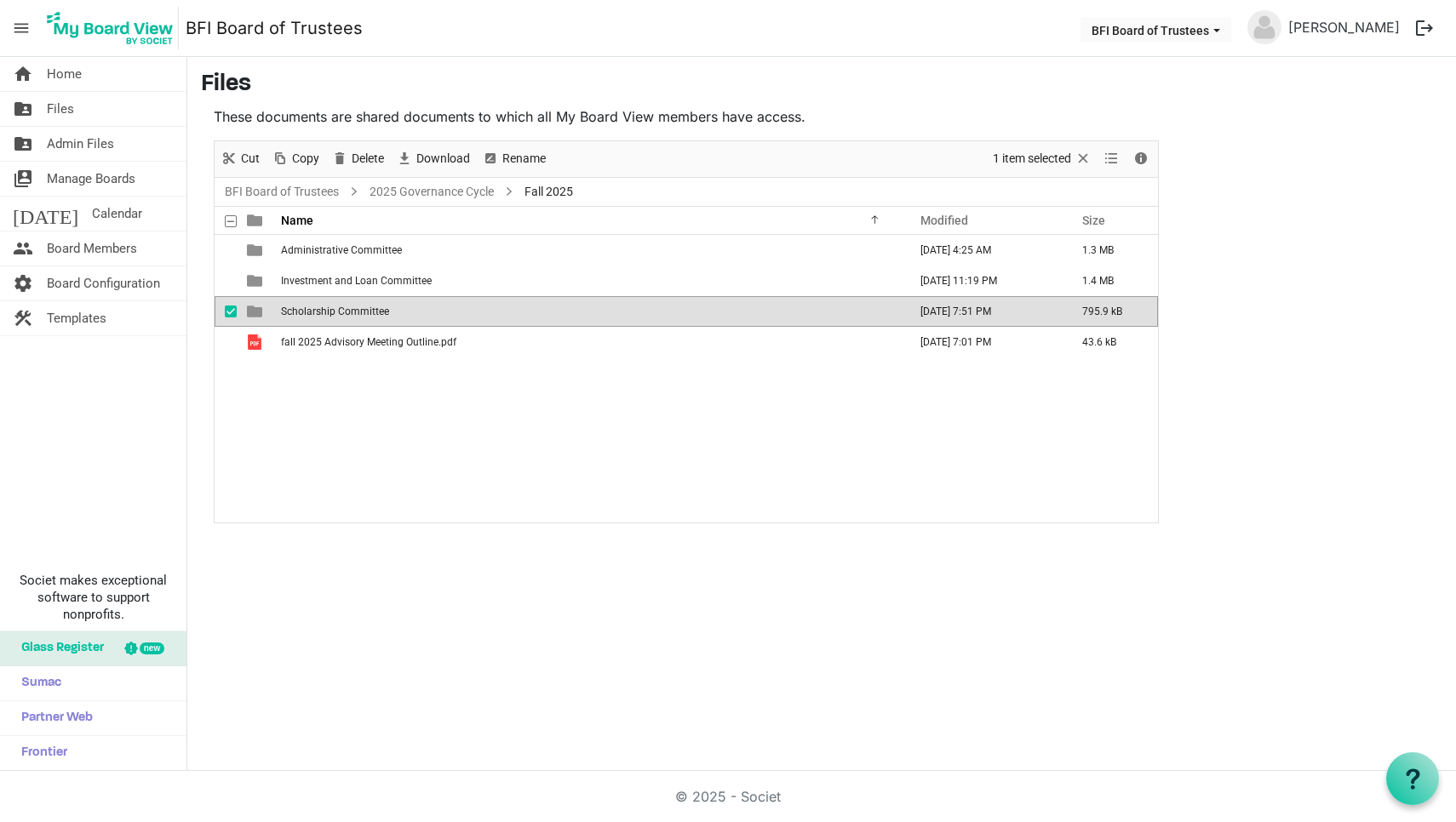
click at [317, 310] on span "Scholarship Committee" at bounding box center [335, 311] width 108 height 12
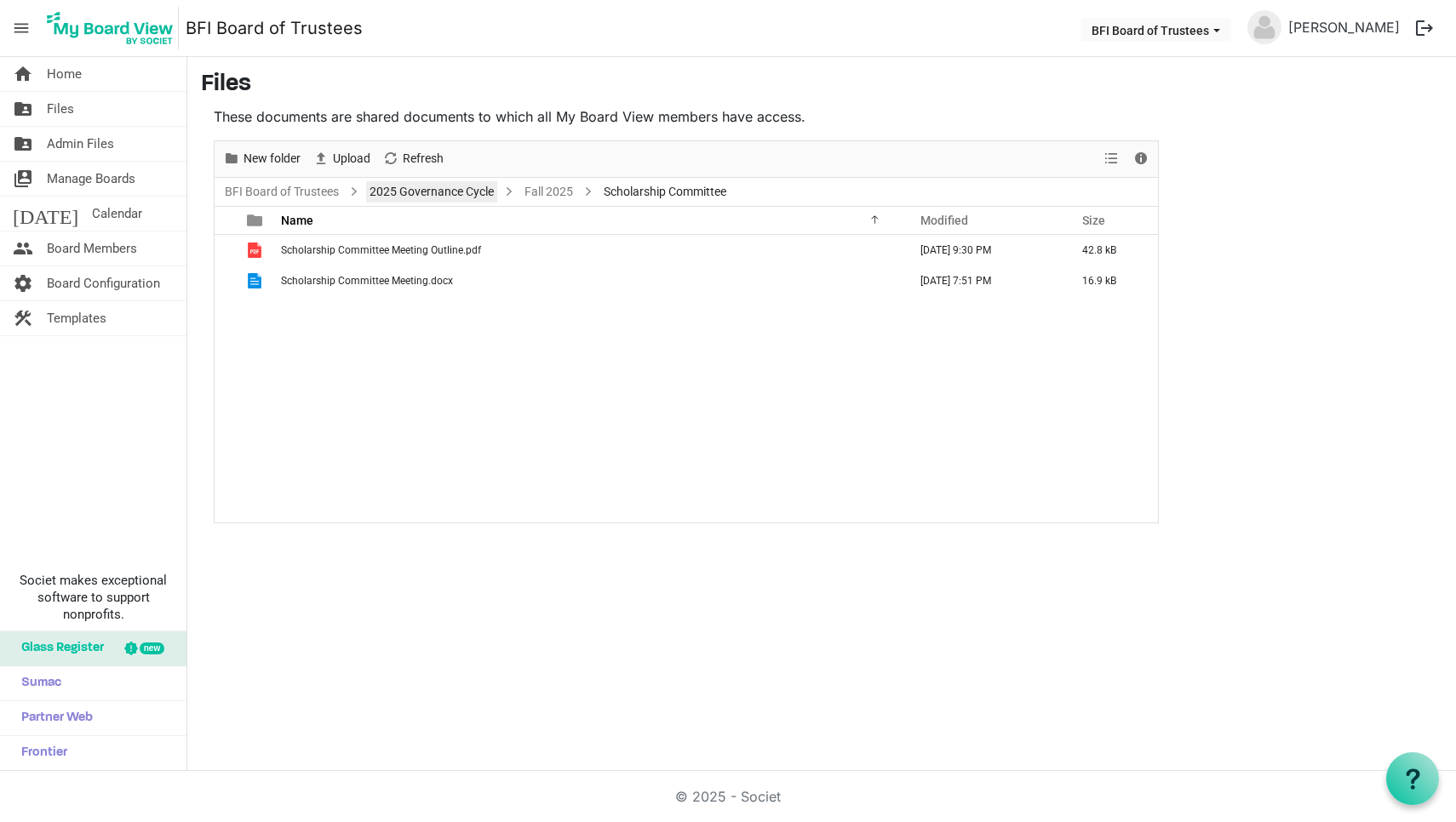
click at [379, 190] on link "2025 Governance Cycle" at bounding box center [432, 191] width 131 height 21
click at [305, 185] on link "BFI Board of Trustees" at bounding box center [282, 191] width 121 height 21
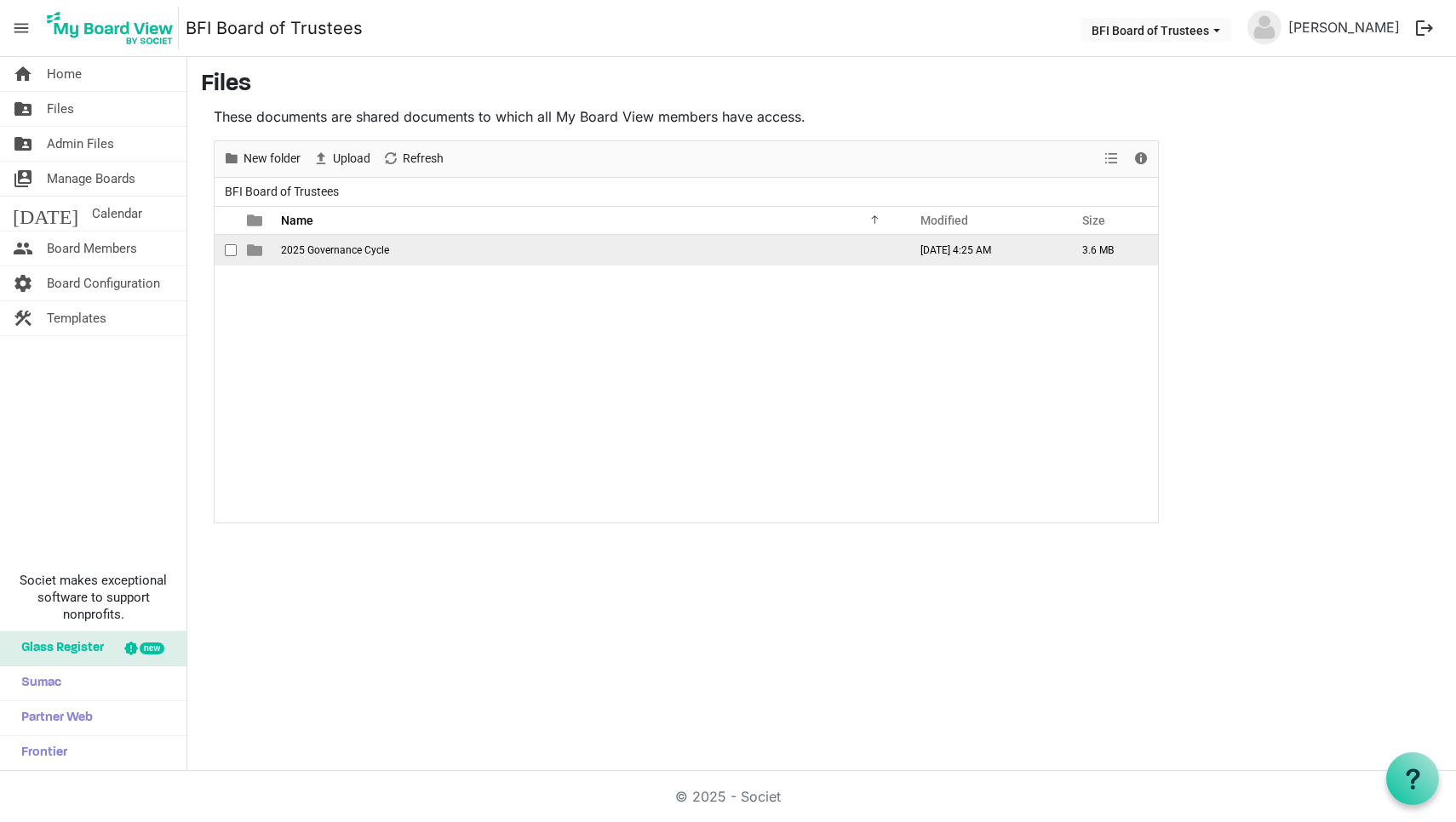
click at [333, 256] on td "2025 Governance Cycle" at bounding box center [589, 250] width 626 height 30
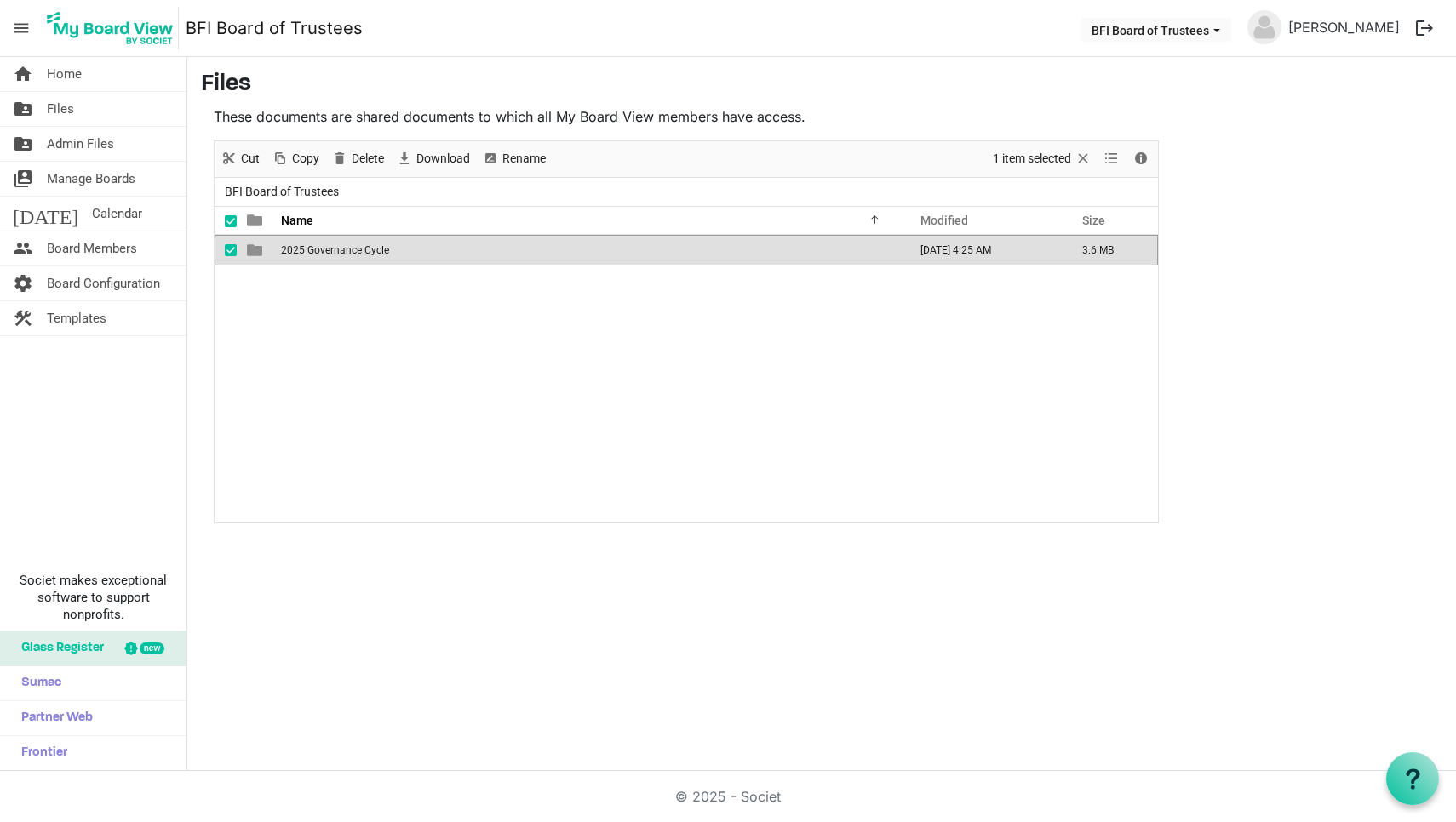
click at [335, 246] on span "2025 Governance Cycle" at bounding box center [335, 250] width 108 height 12
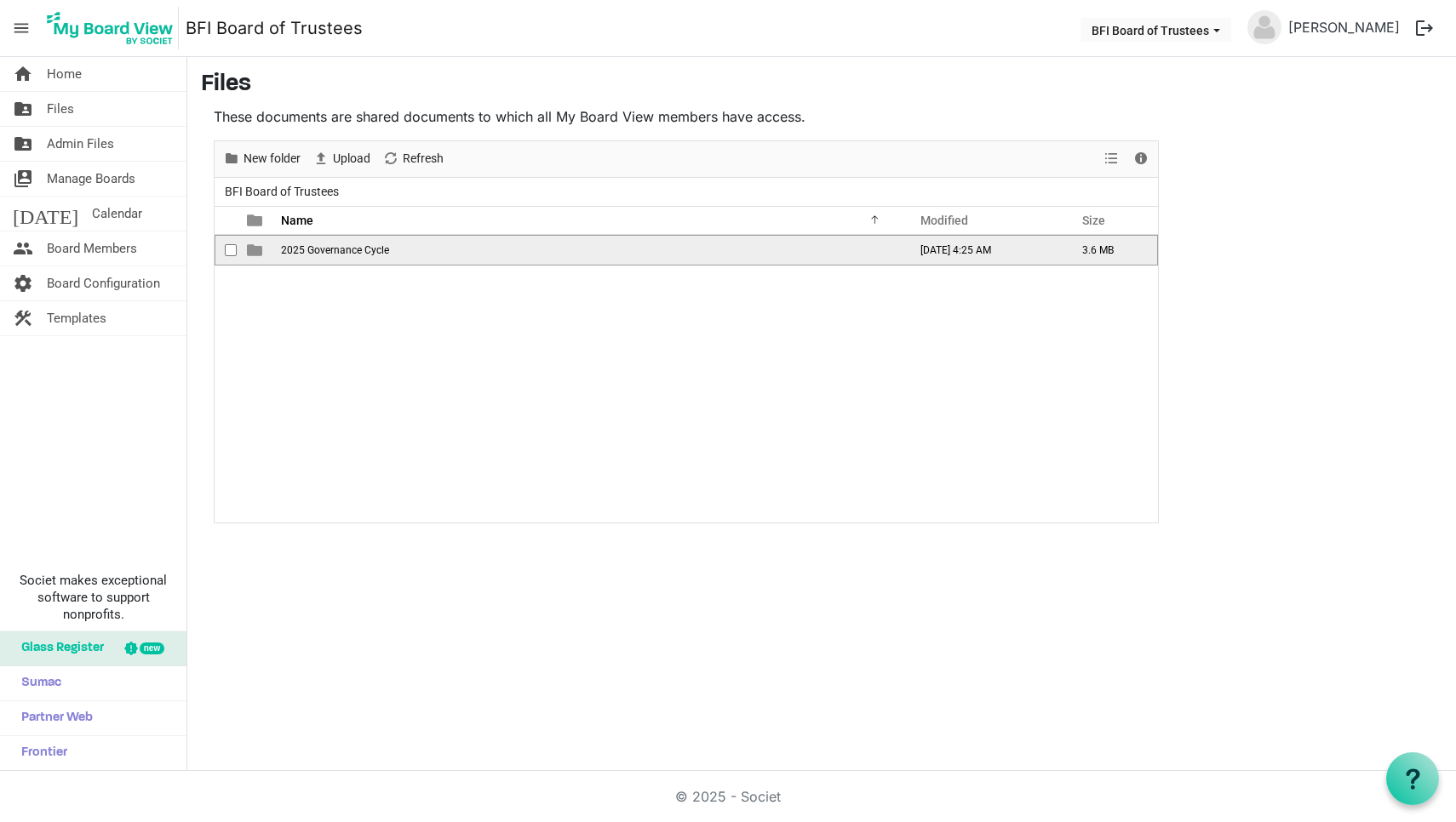
click at [335, 246] on span "2025 Governance Cycle" at bounding box center [335, 250] width 108 height 12
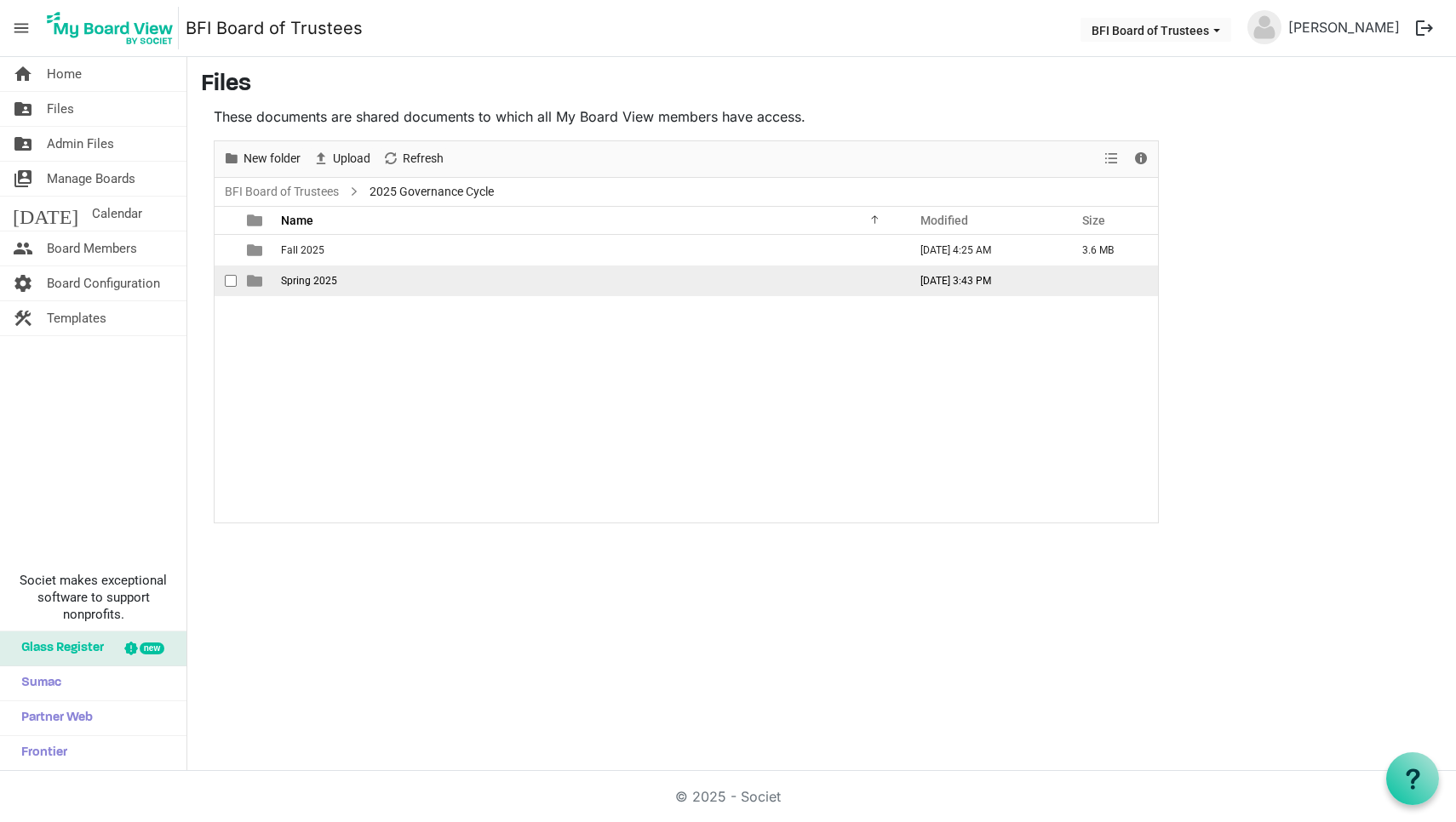
click at [304, 277] on span "Spring 2025" at bounding box center [309, 280] width 56 height 12
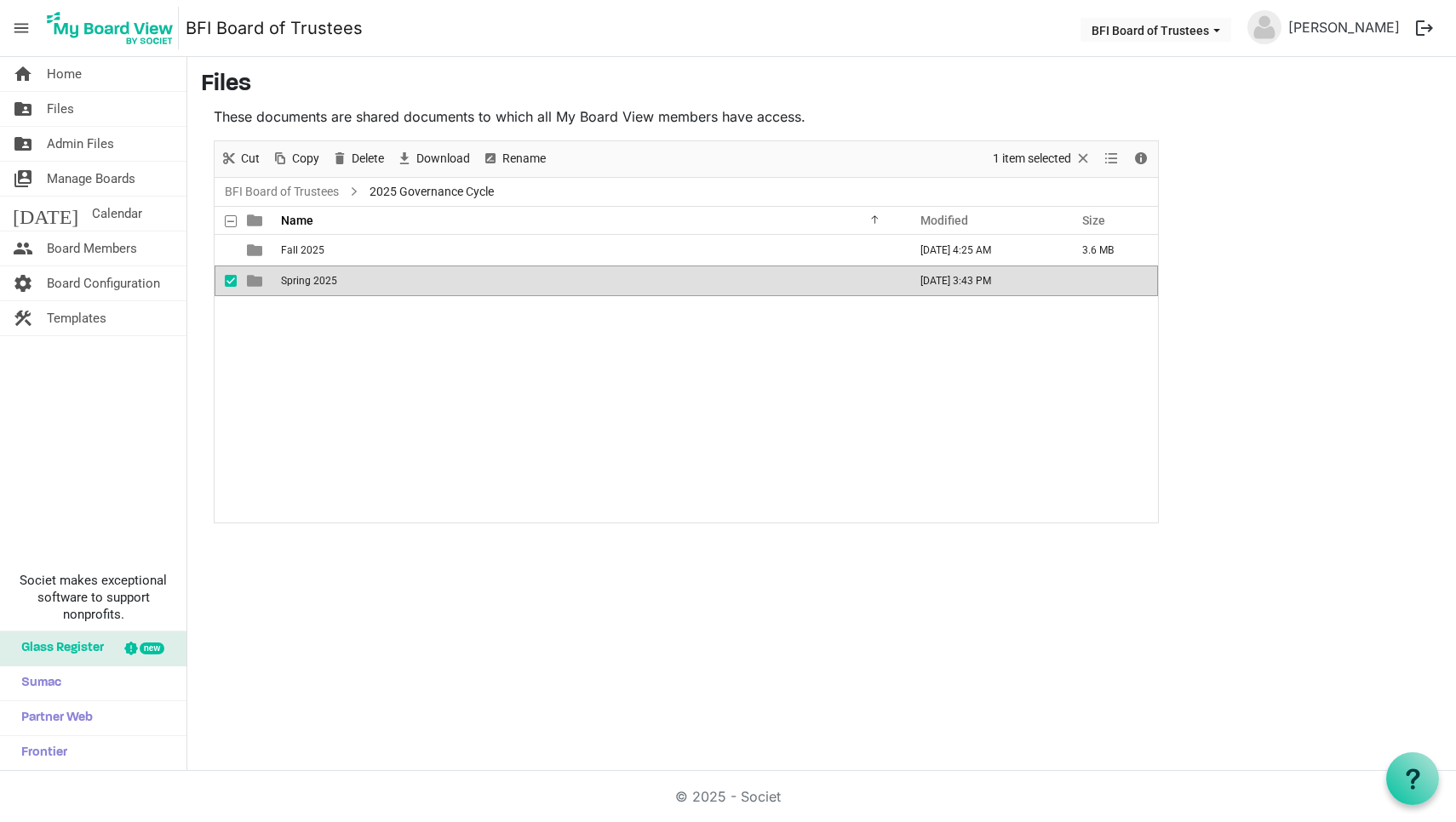
click at [304, 277] on span "Spring 2025" at bounding box center [309, 280] width 56 height 12
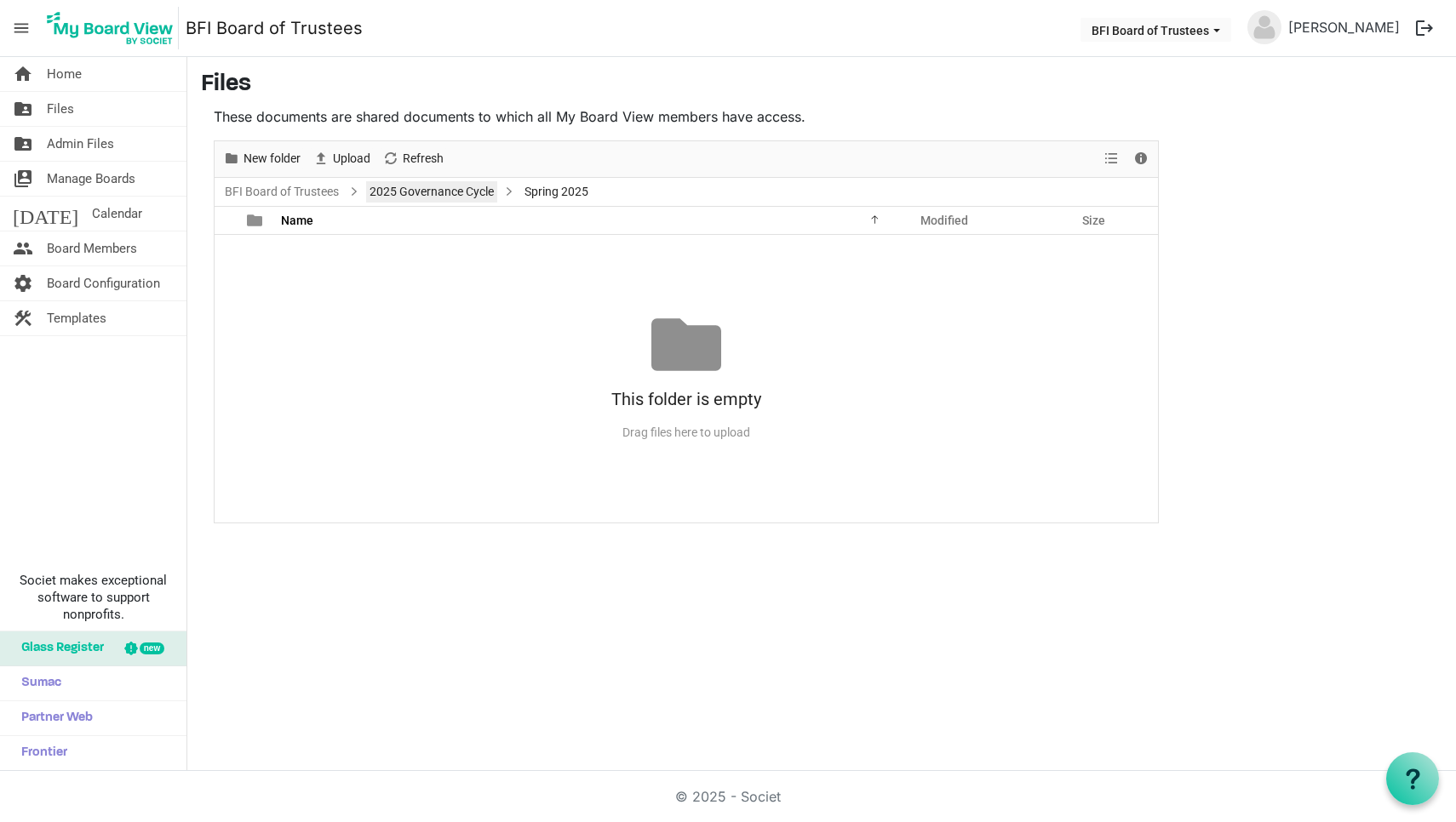
click at [391, 189] on link "2025 Governance Cycle" at bounding box center [432, 191] width 131 height 21
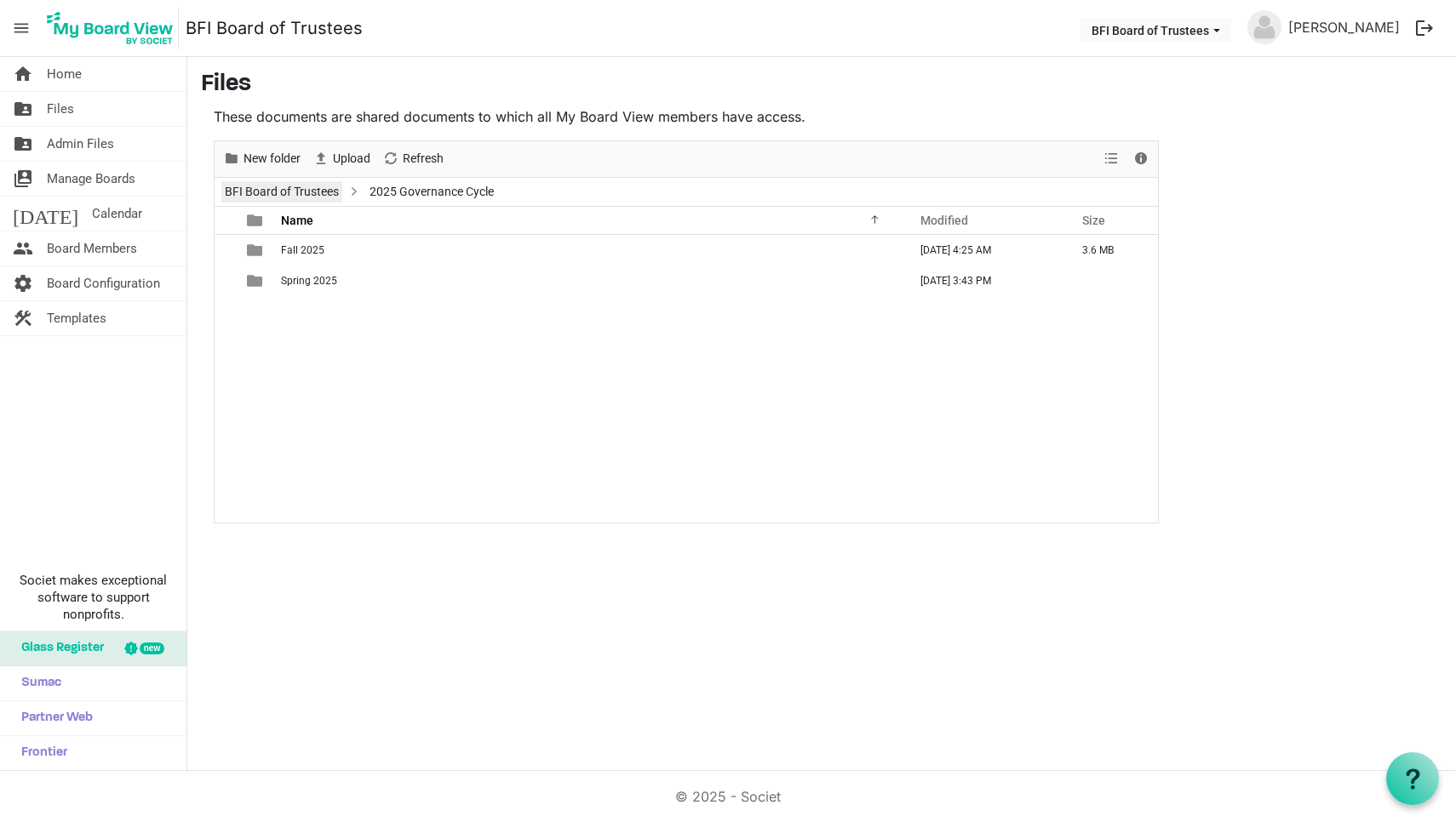
click at [310, 191] on link "BFI Board of Trustees" at bounding box center [282, 191] width 121 height 21
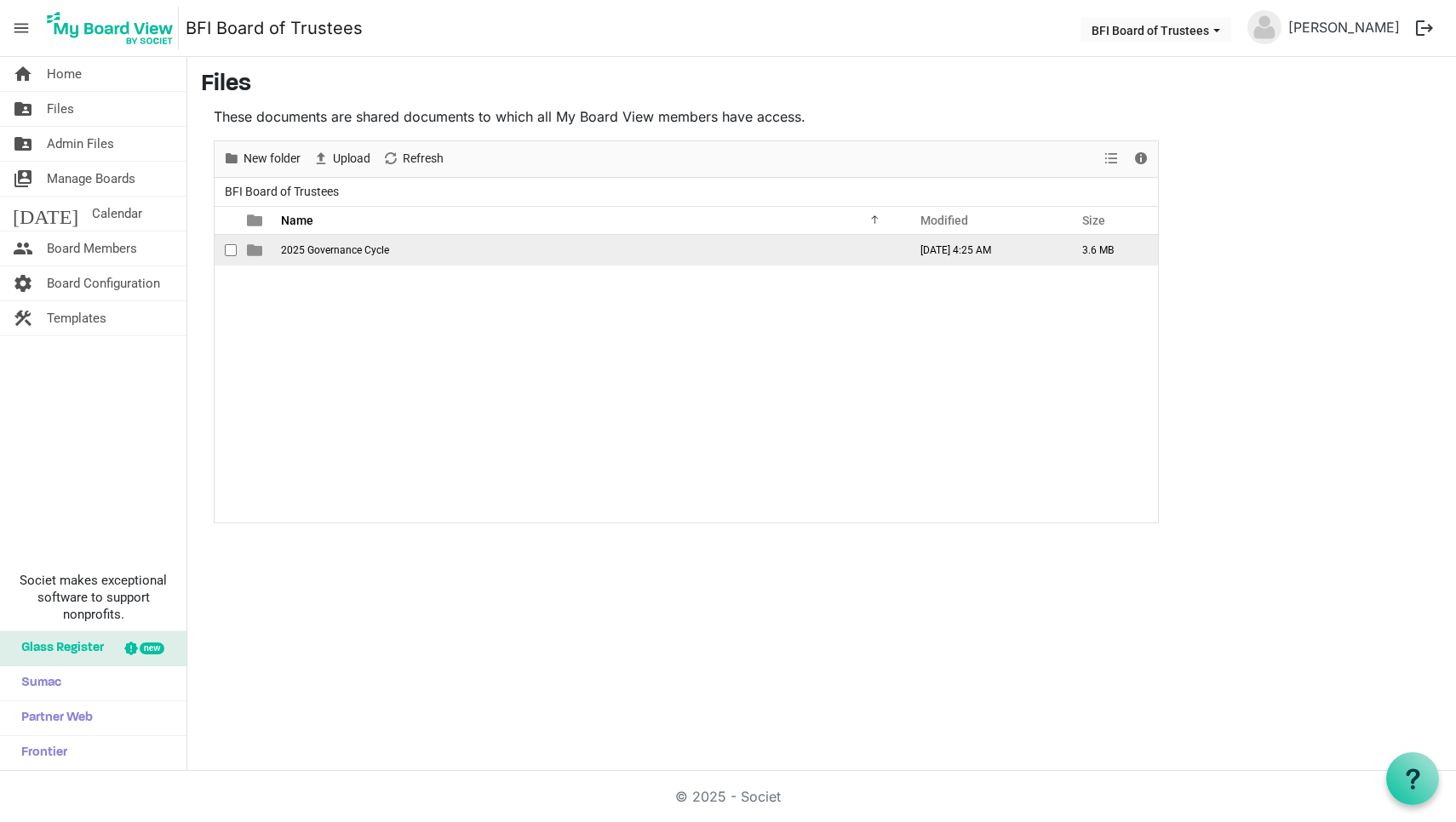
click at [318, 252] on span "2025 Governance Cycle" at bounding box center [335, 250] width 108 height 12
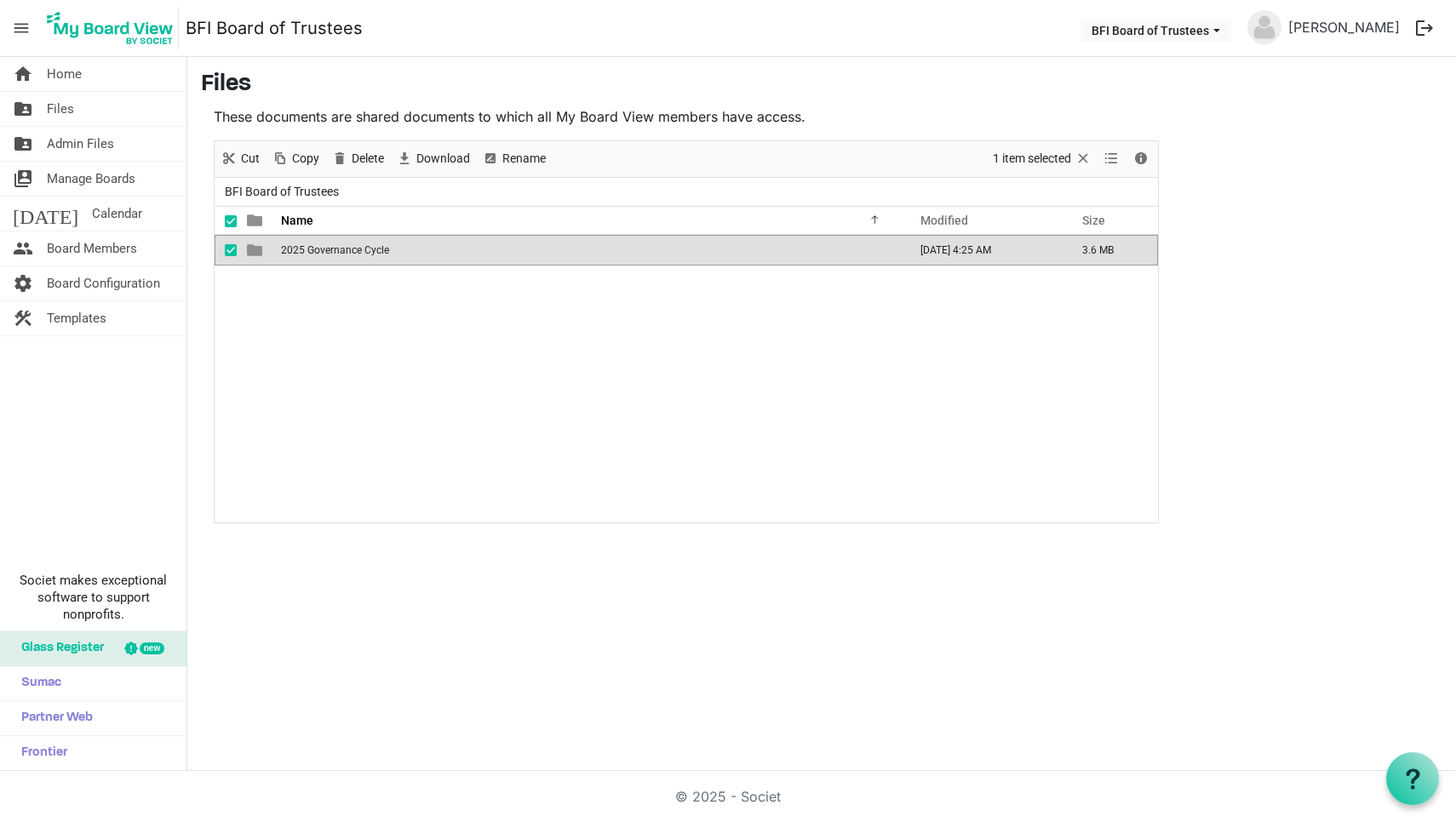
click at [318, 252] on span "2025 Governance Cycle" at bounding box center [335, 250] width 108 height 12
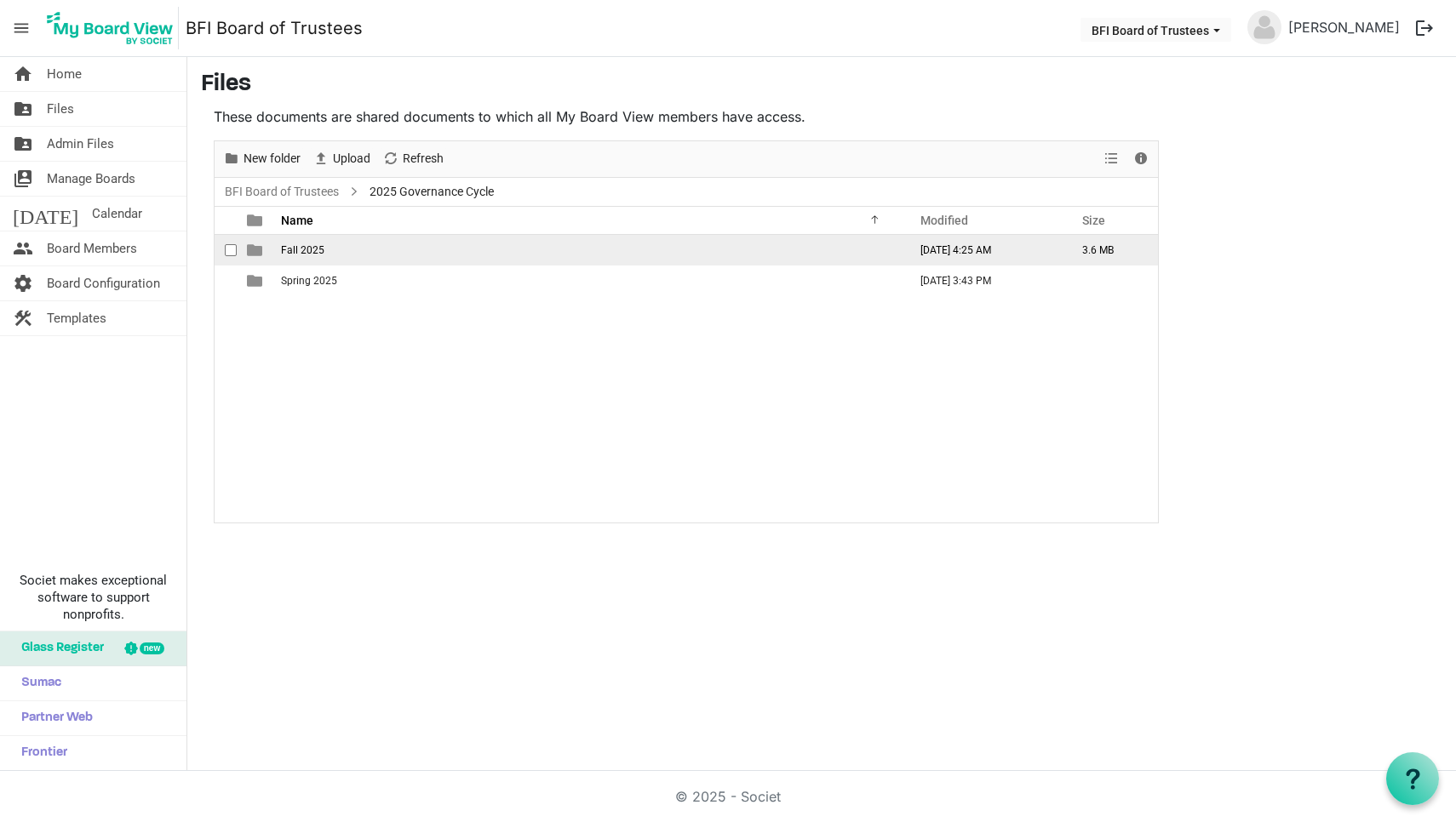
click at [299, 245] on span "Fall 2025" at bounding box center [302, 250] width 43 height 12
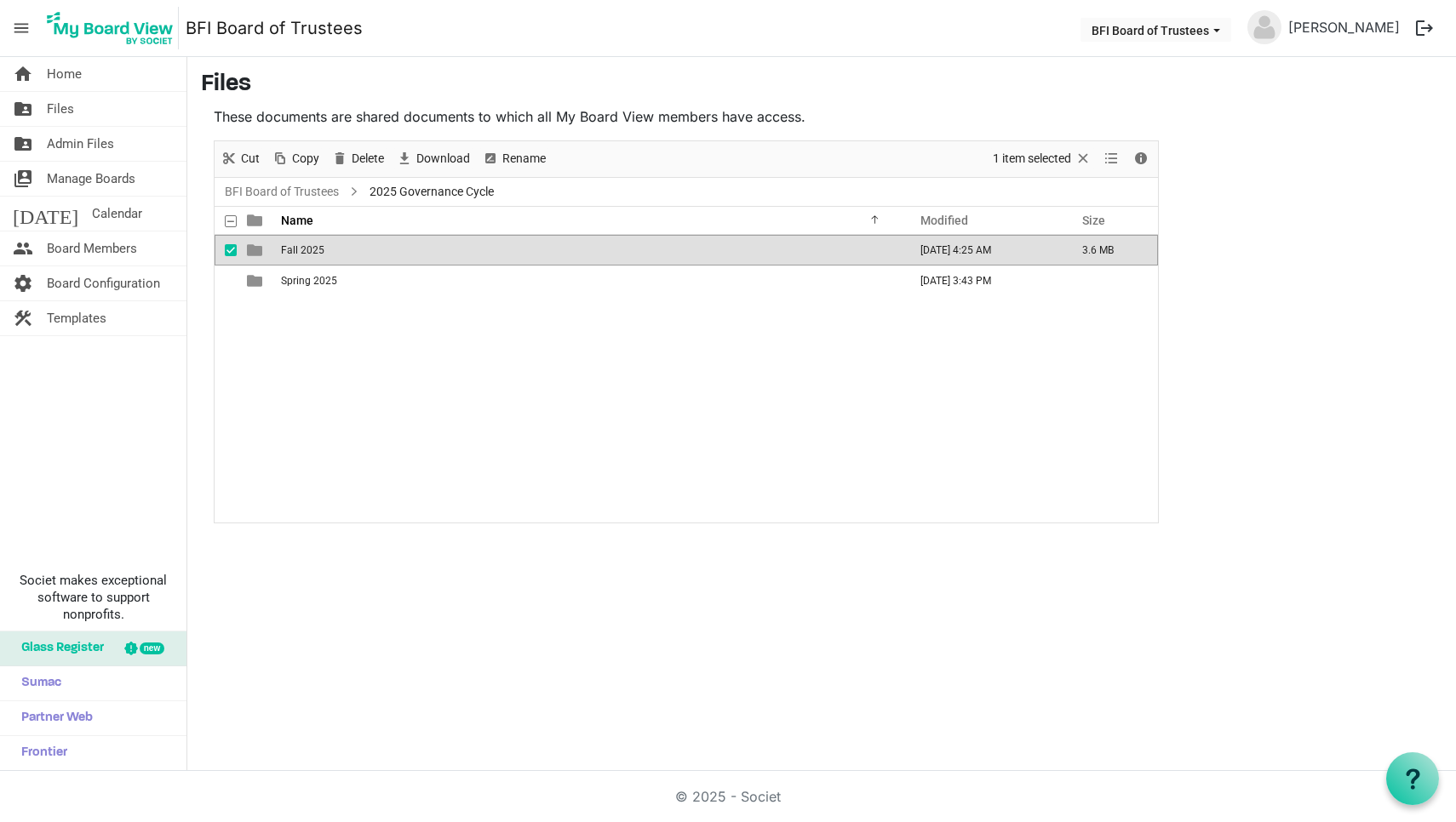
click at [299, 245] on span "Fall 2025" at bounding box center [302, 250] width 43 height 12
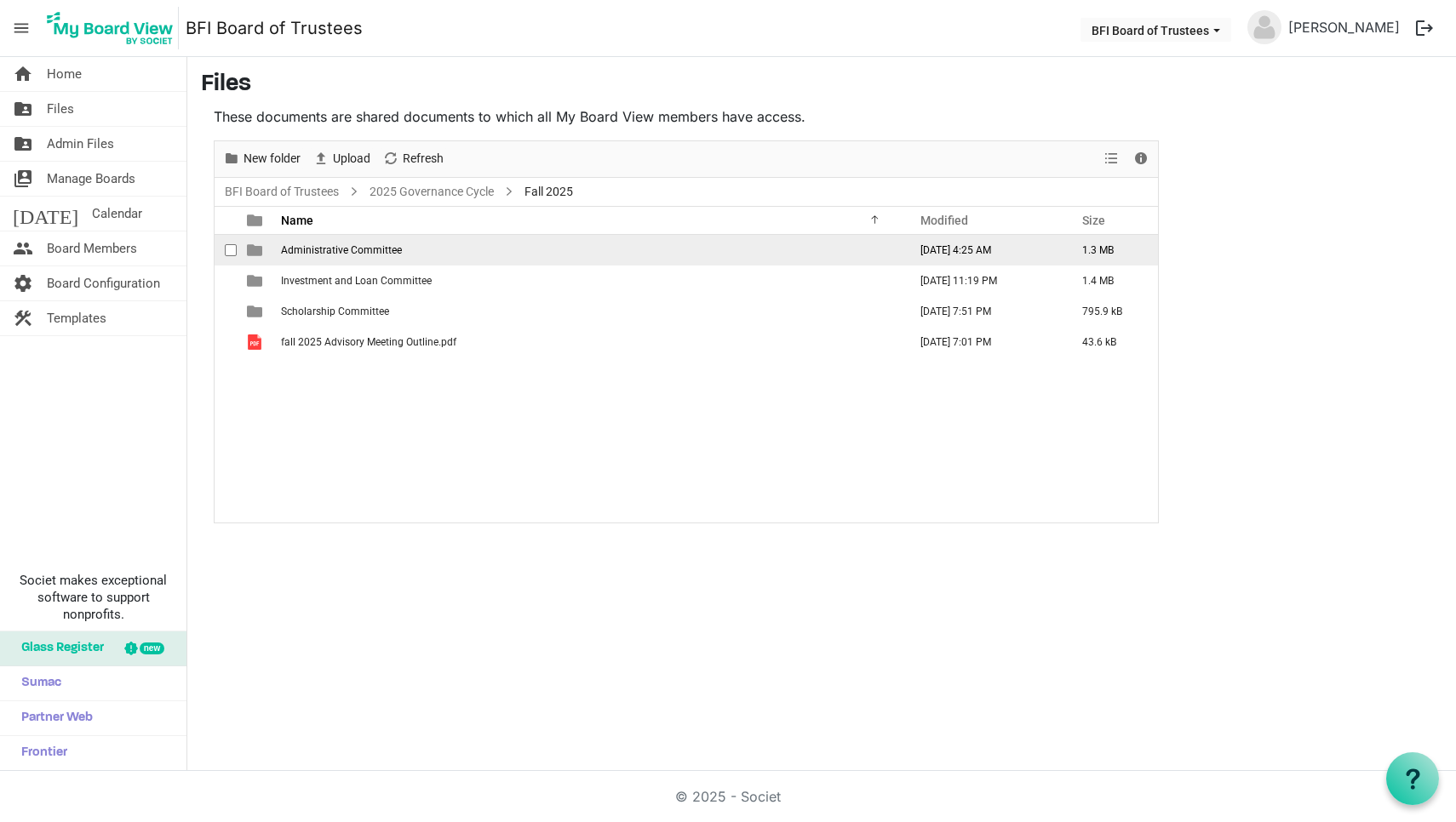
click at [322, 251] on span "Administrative Committee" at bounding box center [342, 250] width 121 height 12
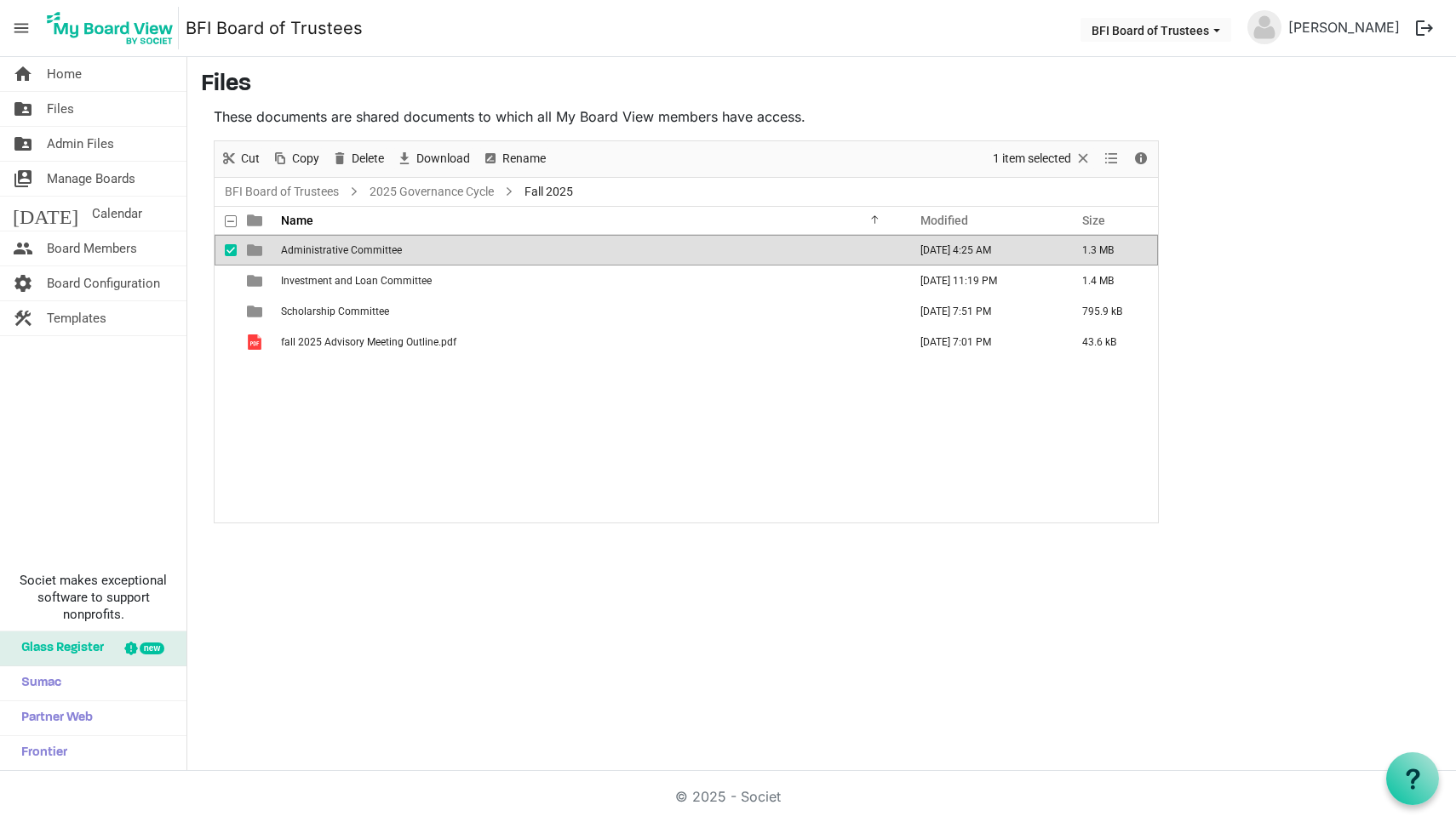
click at [322, 251] on span "Administrative Committee" at bounding box center [342, 250] width 121 height 12
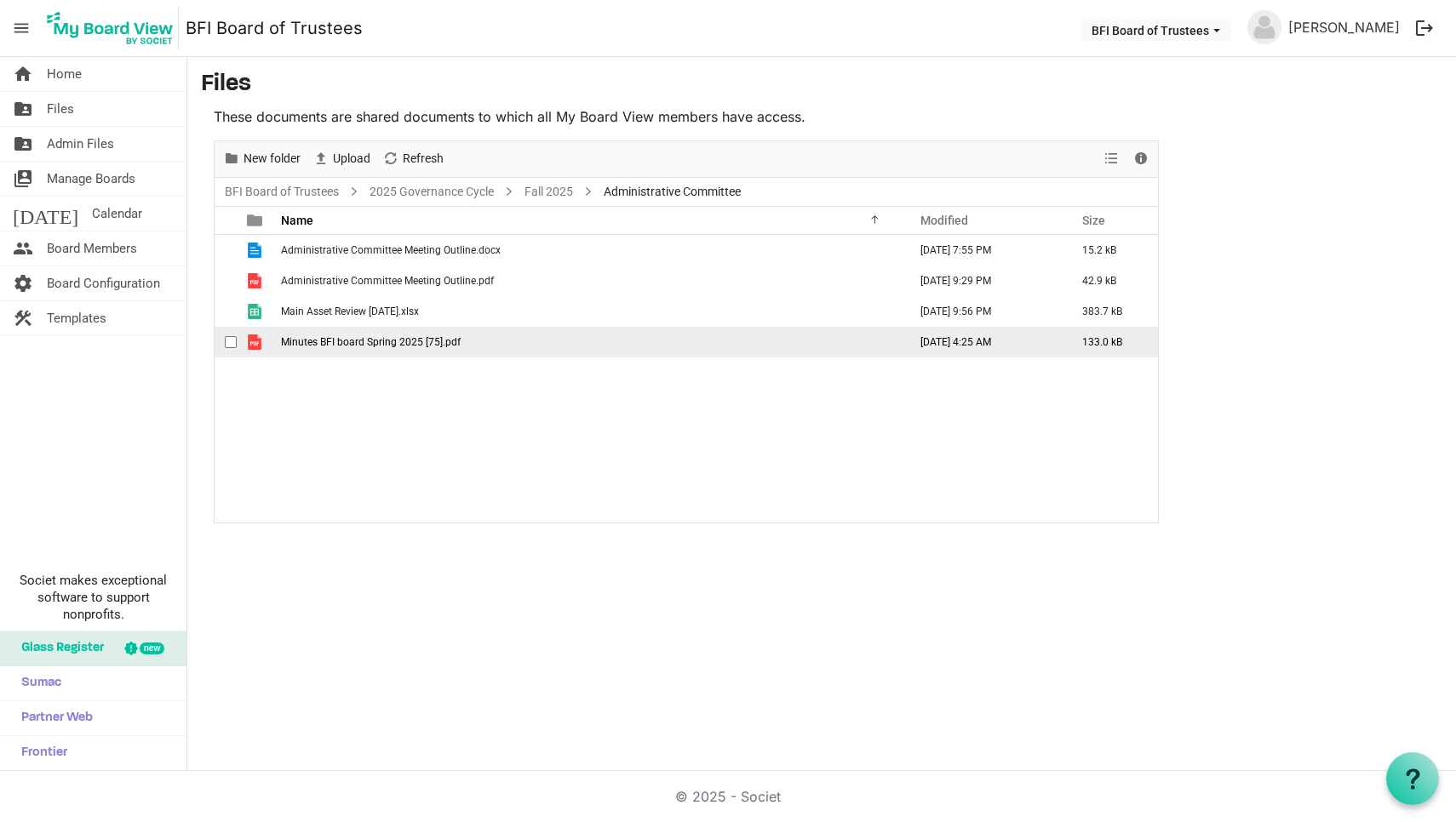
click at [227, 344] on span "checkbox" at bounding box center [231, 342] width 12 height 12
drag, startPoint x: 375, startPoint y: 344, endPoint x: 407, endPoint y: 186, distance: 161.2
click at [407, 186] on div "BFI Board of Trustees 2025 Governance Cycle Fall 2025 Administrative Committee …" at bounding box center [686, 350] width 943 height 344
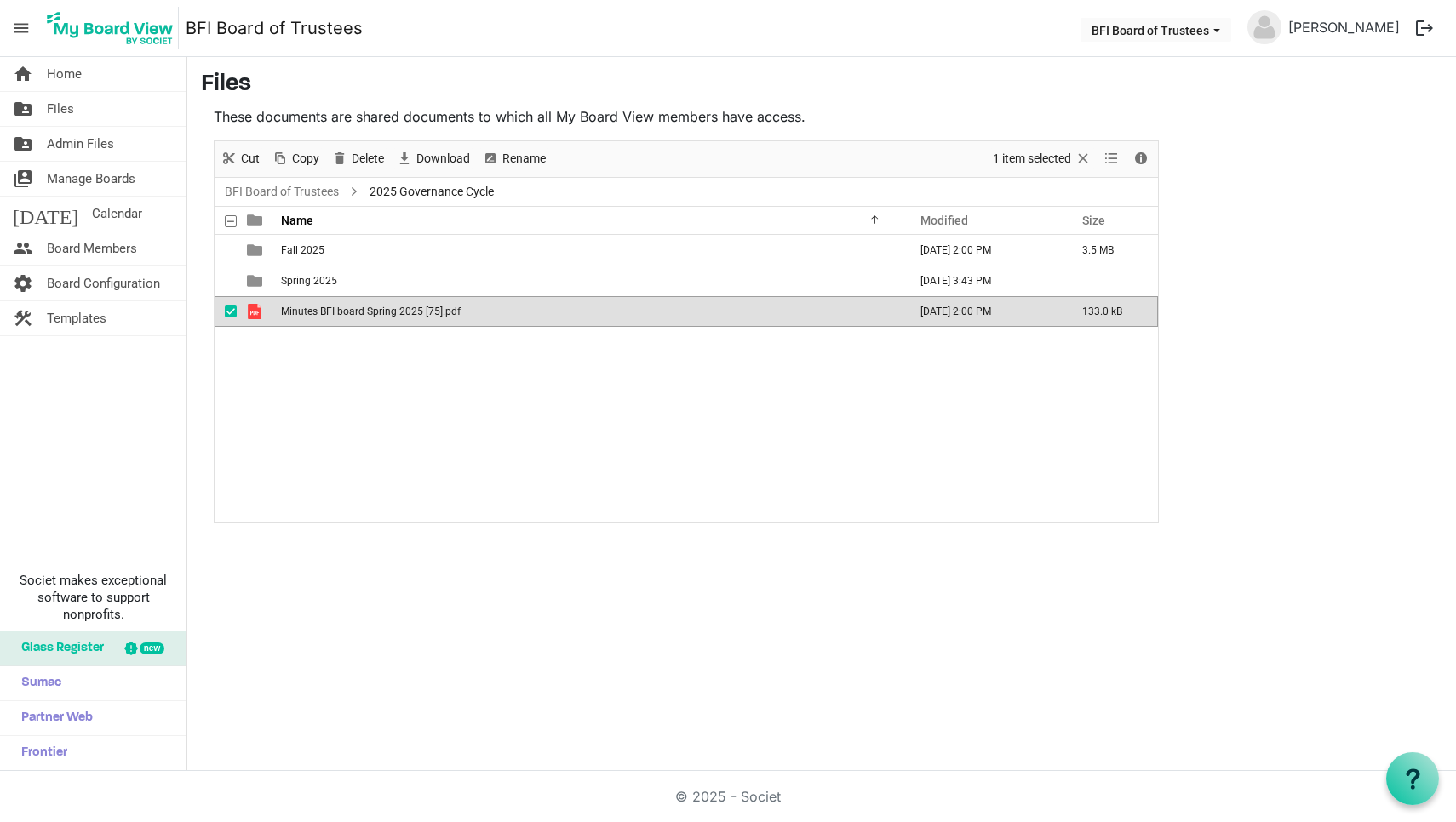
click at [277, 334] on div "Fall 2025 September 19, 2025 2:00 PM 3.5 MB Spring 2025 September 12, 2025 3:43…" at bounding box center [686, 378] width 943 height 287
click at [231, 311] on span "checkbox" at bounding box center [231, 311] width 12 height 12
click at [347, 346] on div "Fall 2025 September 19, 2025 2:00 PM 3.5 MB Spring 2025 September 12, 2025 3:43…" at bounding box center [686, 378] width 943 height 287
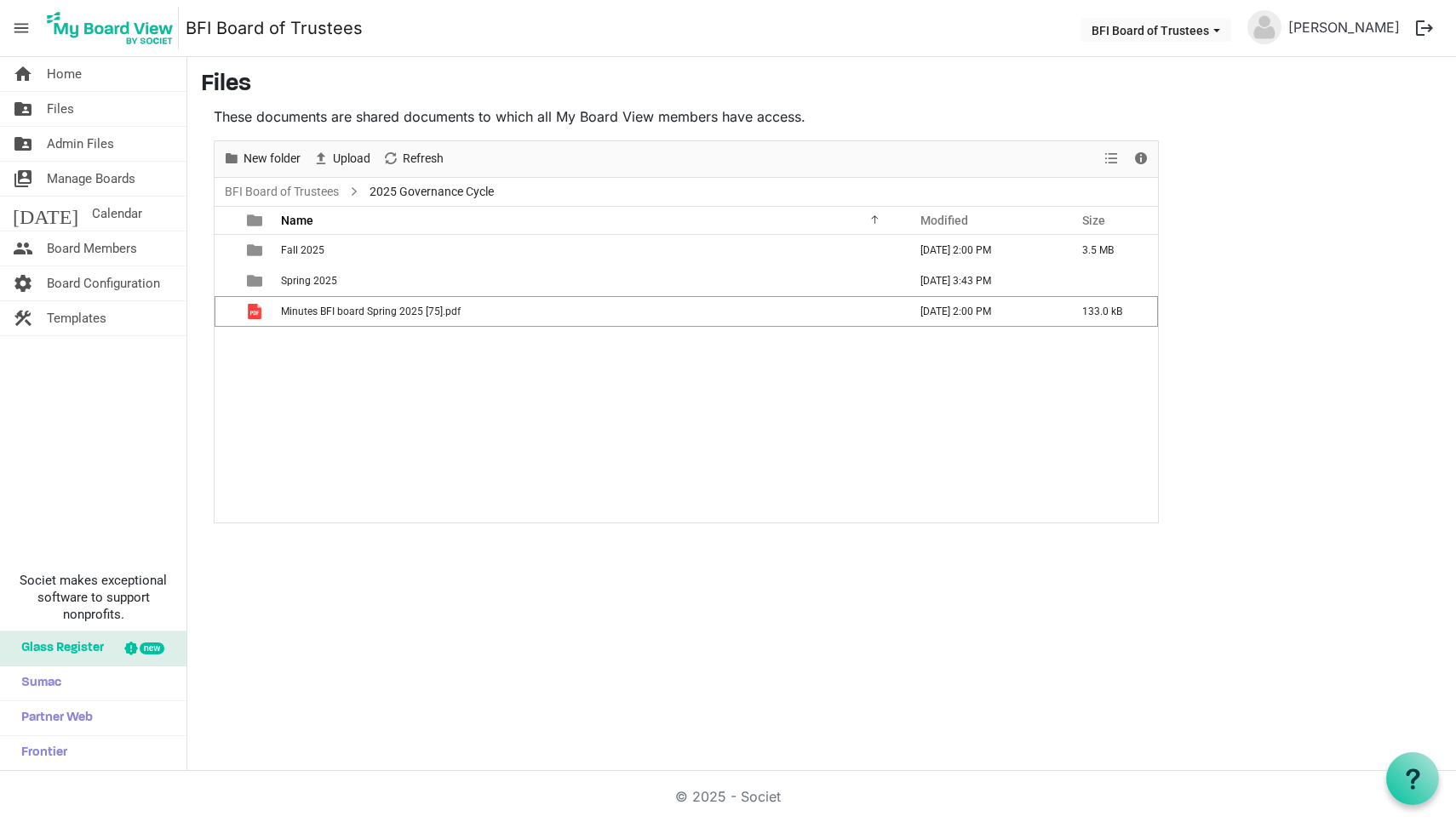
click at [379, 375] on div "Fall 2025 September 19, 2025 2:00 PM 3.5 MB Spring 2025 September 12, 2025 3:43…" at bounding box center [686, 378] width 943 height 287
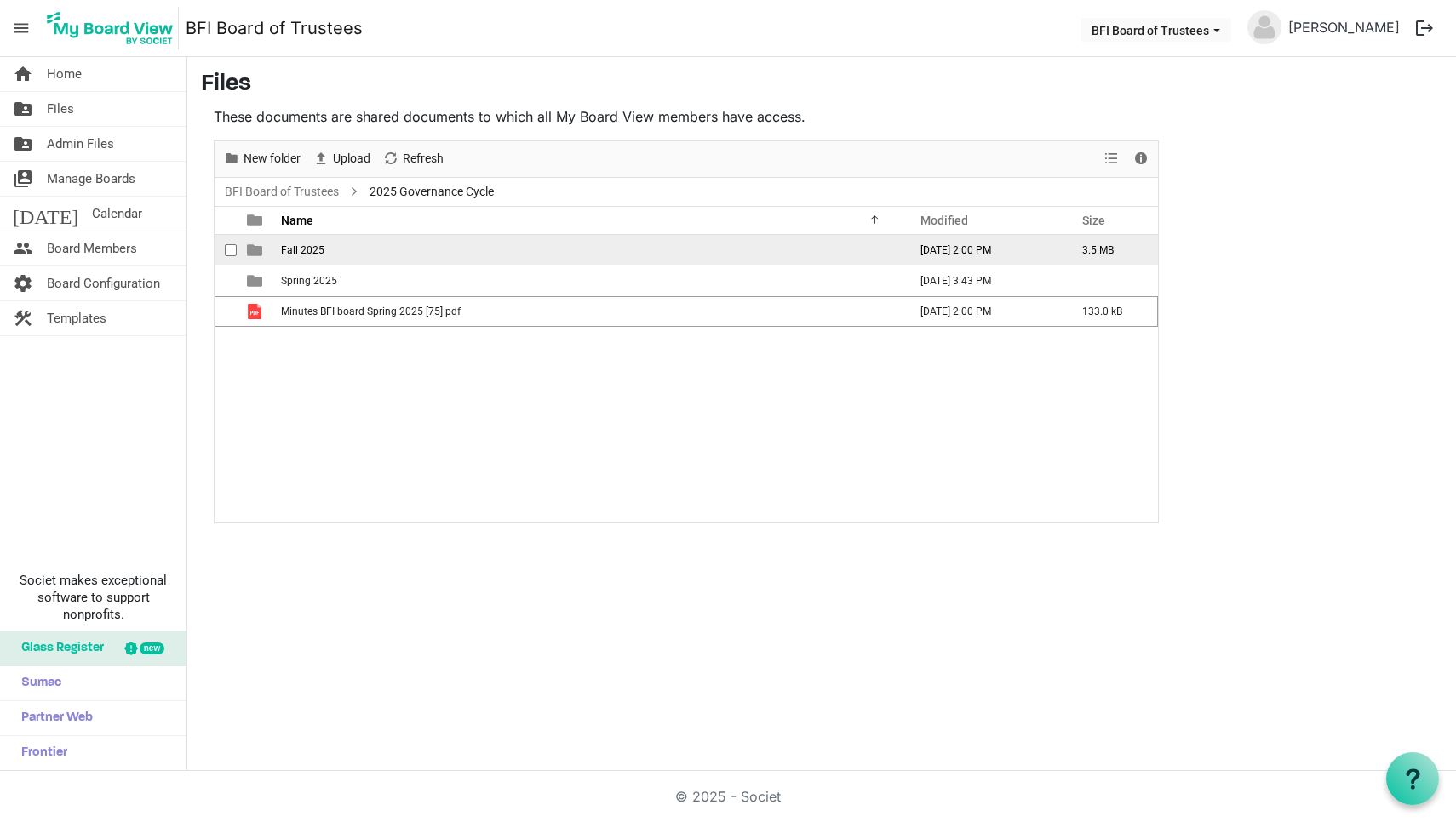
click at [305, 246] on span "Fall 2025" at bounding box center [302, 250] width 43 height 12
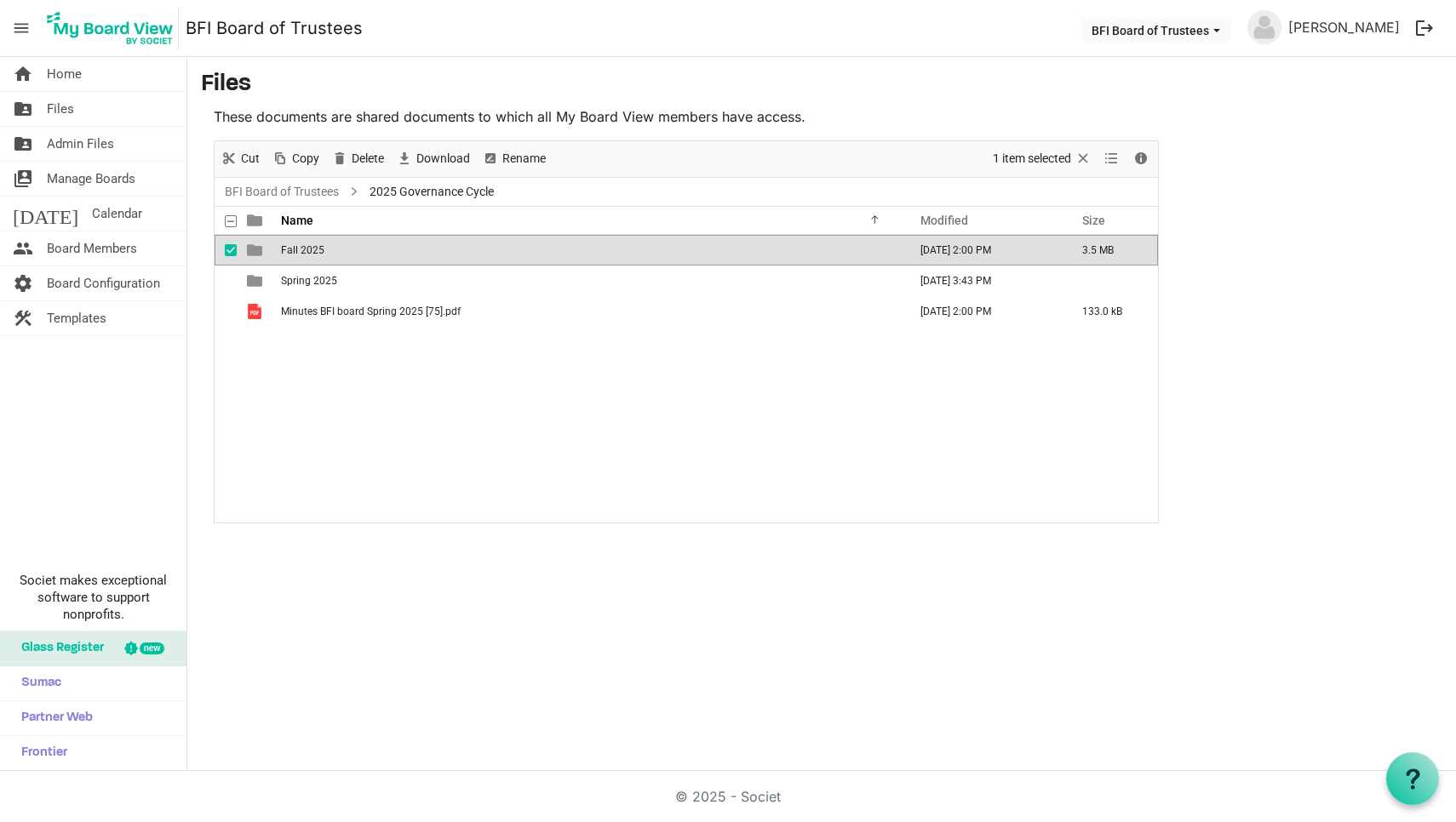
click at [305, 246] on span "Fall 2025" at bounding box center [302, 250] width 43 height 12
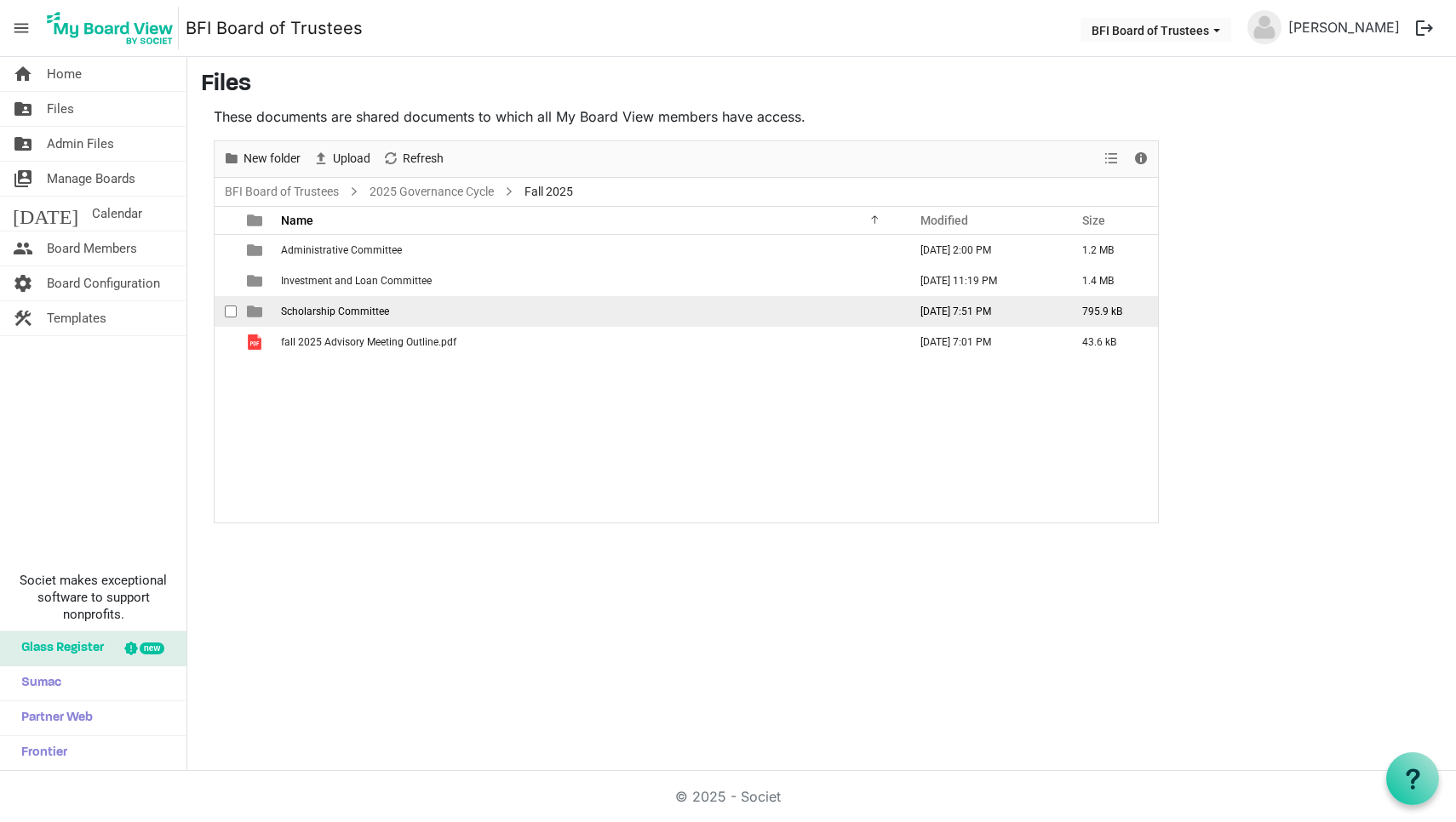
click at [329, 313] on span "Scholarship Committee" at bounding box center [335, 311] width 108 height 12
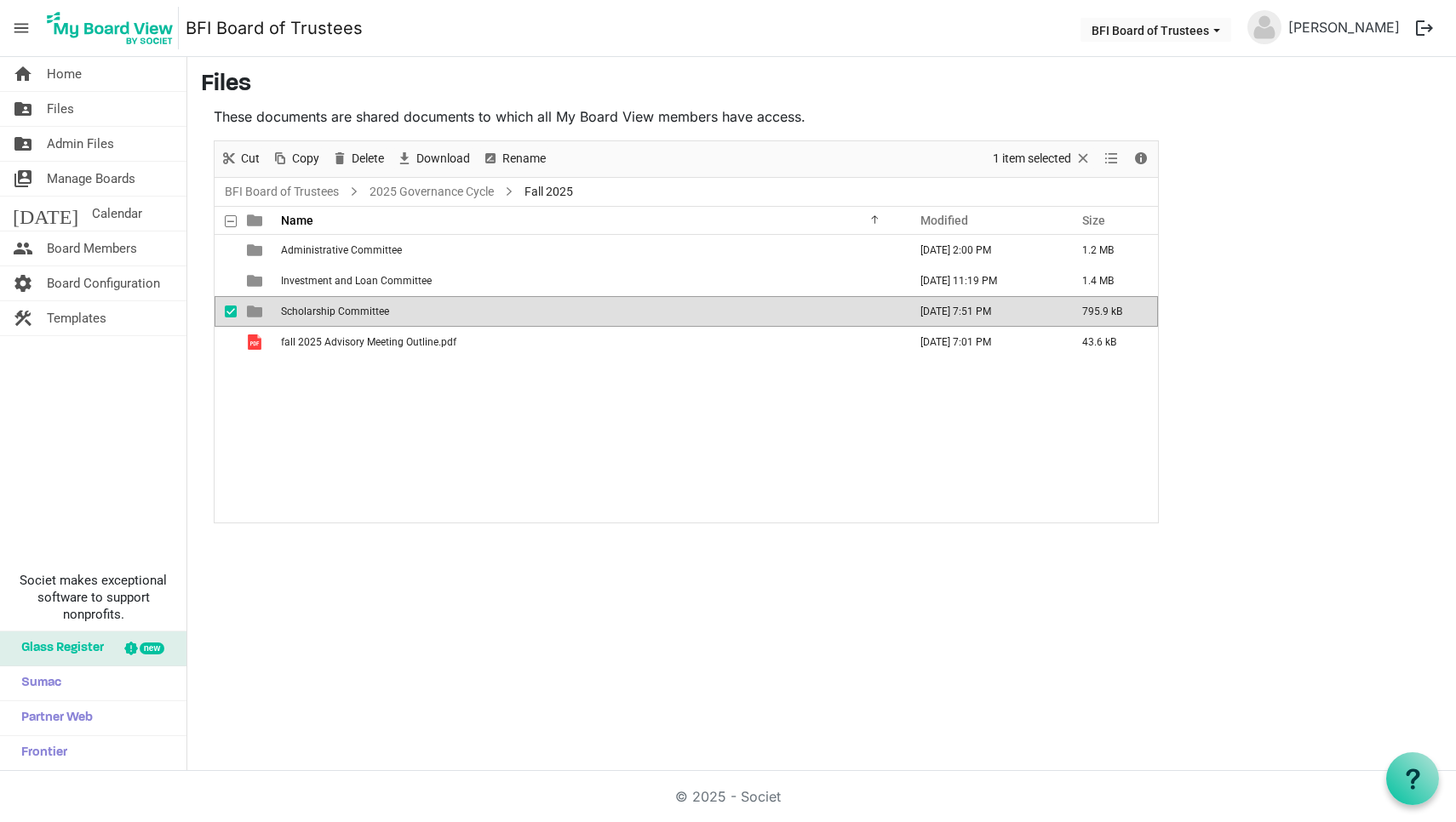
click at [329, 313] on span "Scholarship Committee" at bounding box center [335, 311] width 108 height 12
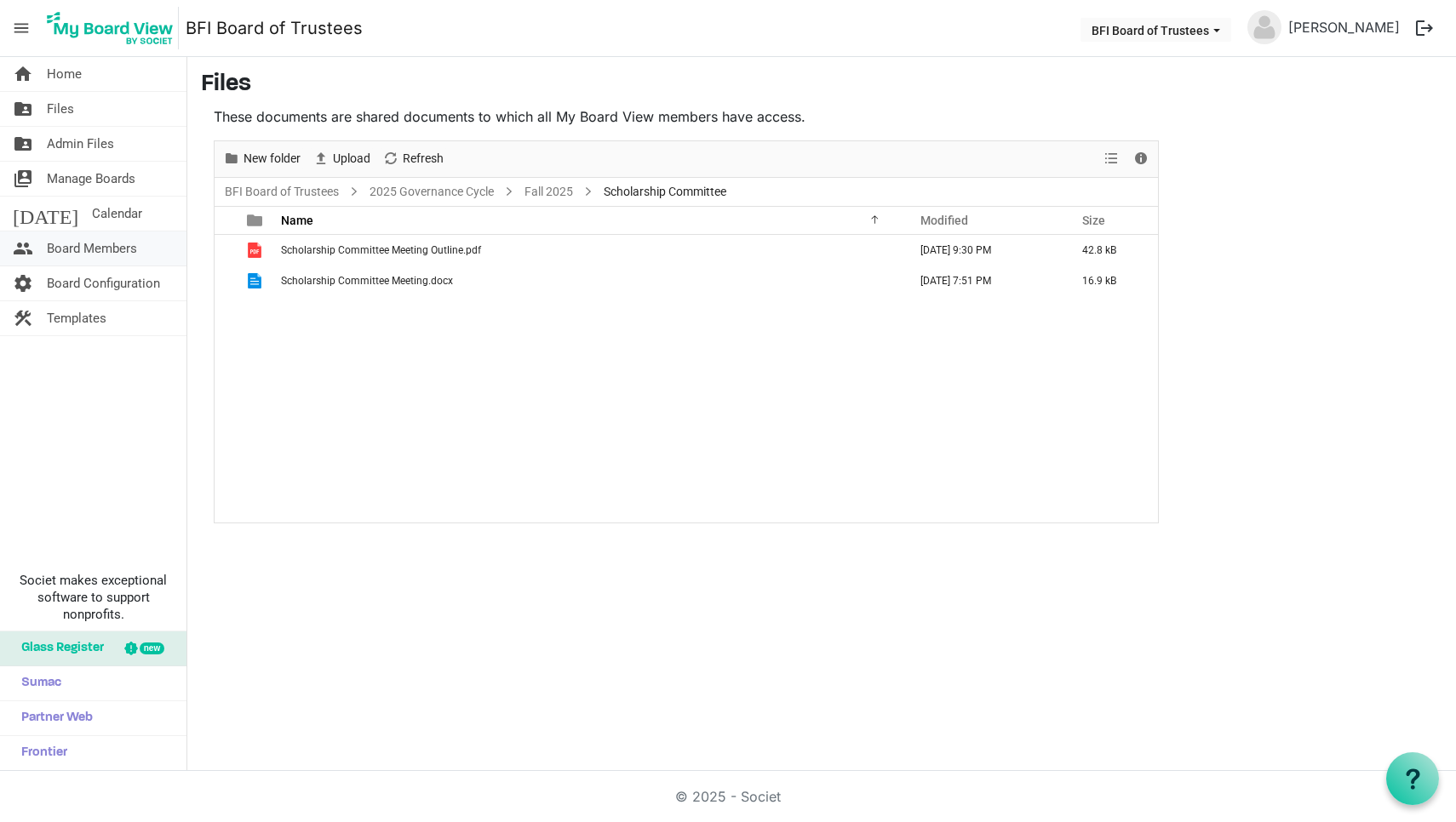
click at [96, 250] on span "Board Members" at bounding box center [92, 248] width 90 height 34
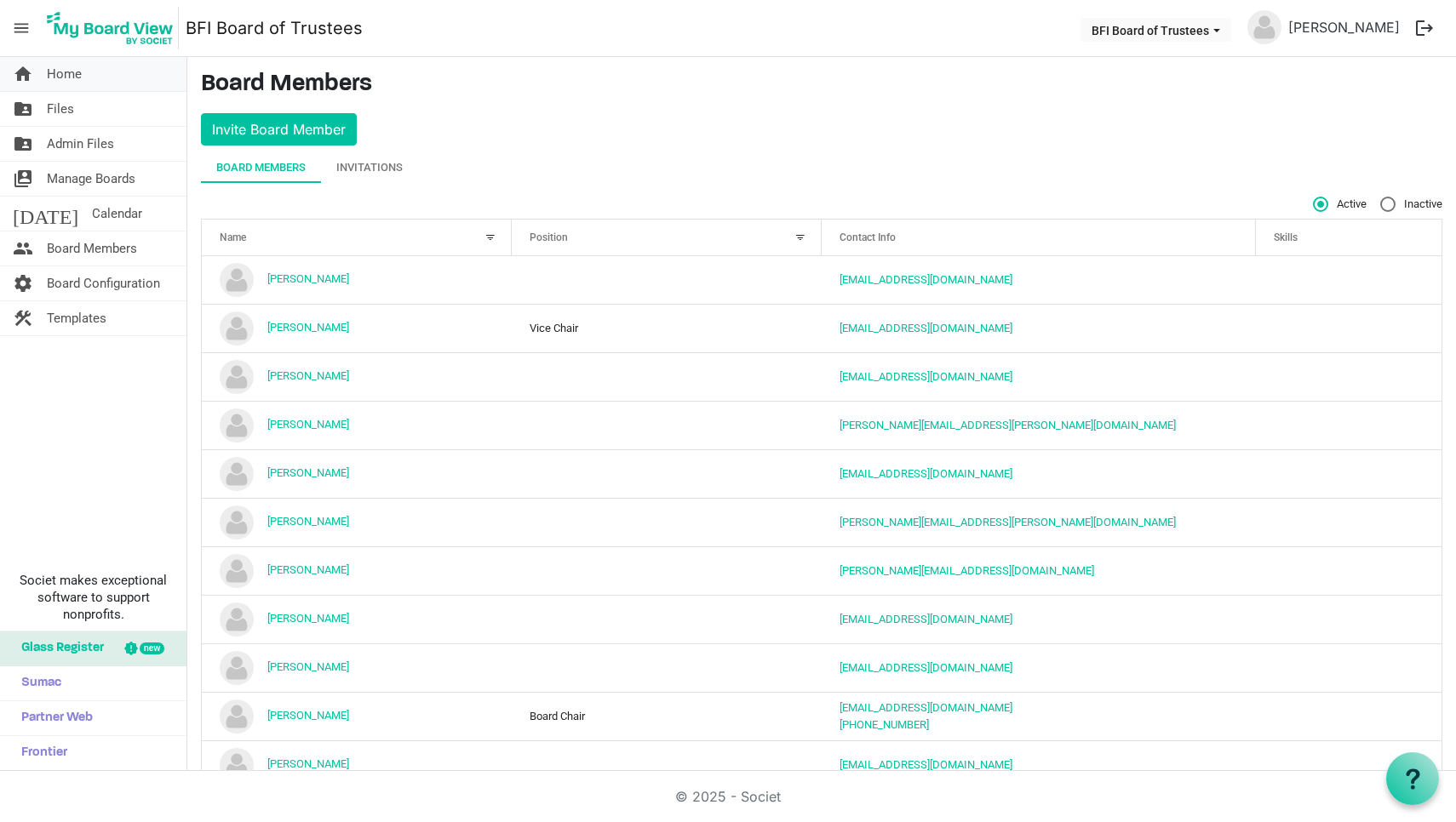
click at [66, 74] on span "Home" at bounding box center [64, 73] width 35 height 34
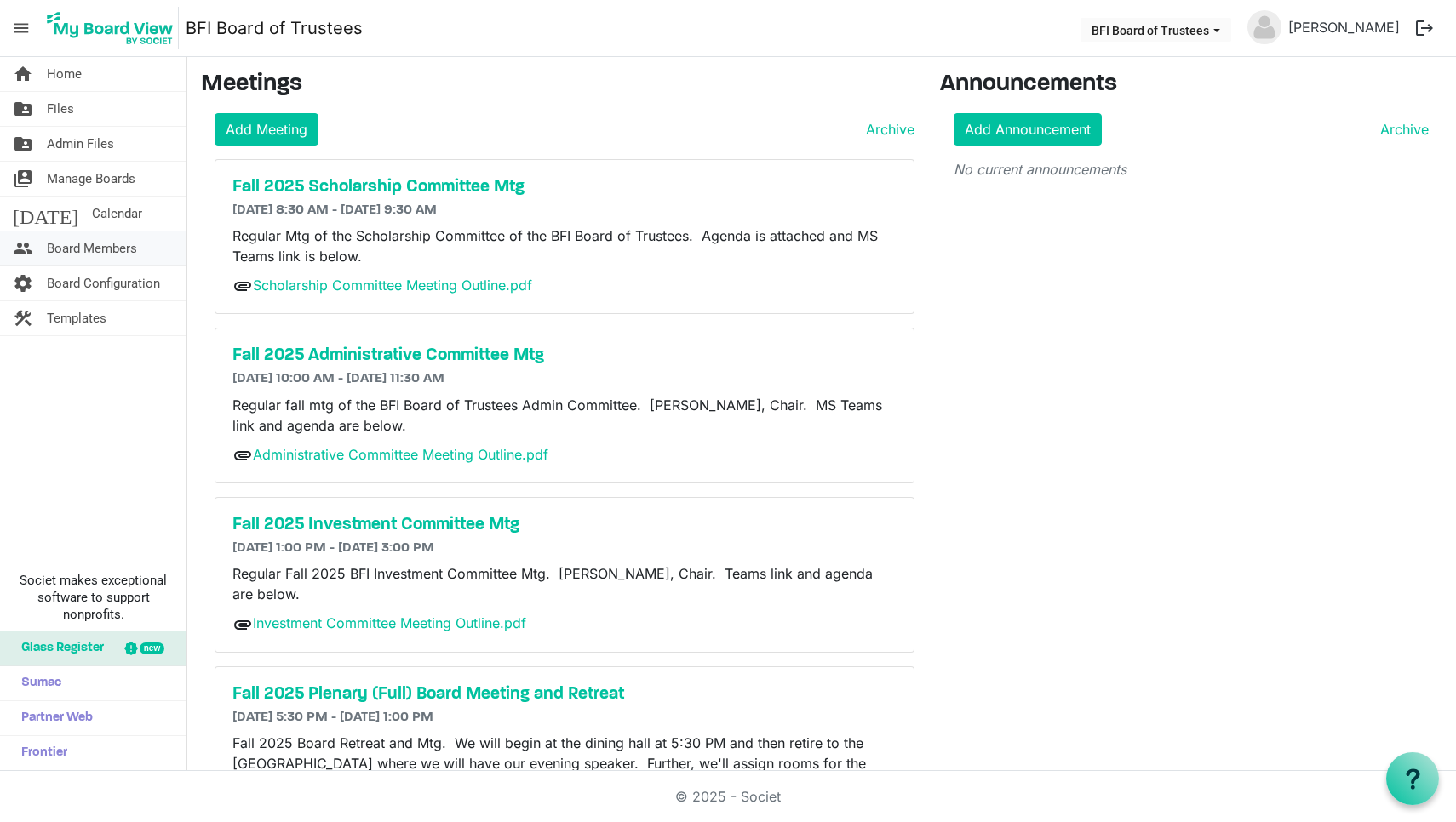
click at [86, 251] on span "Board Members" at bounding box center [92, 248] width 90 height 34
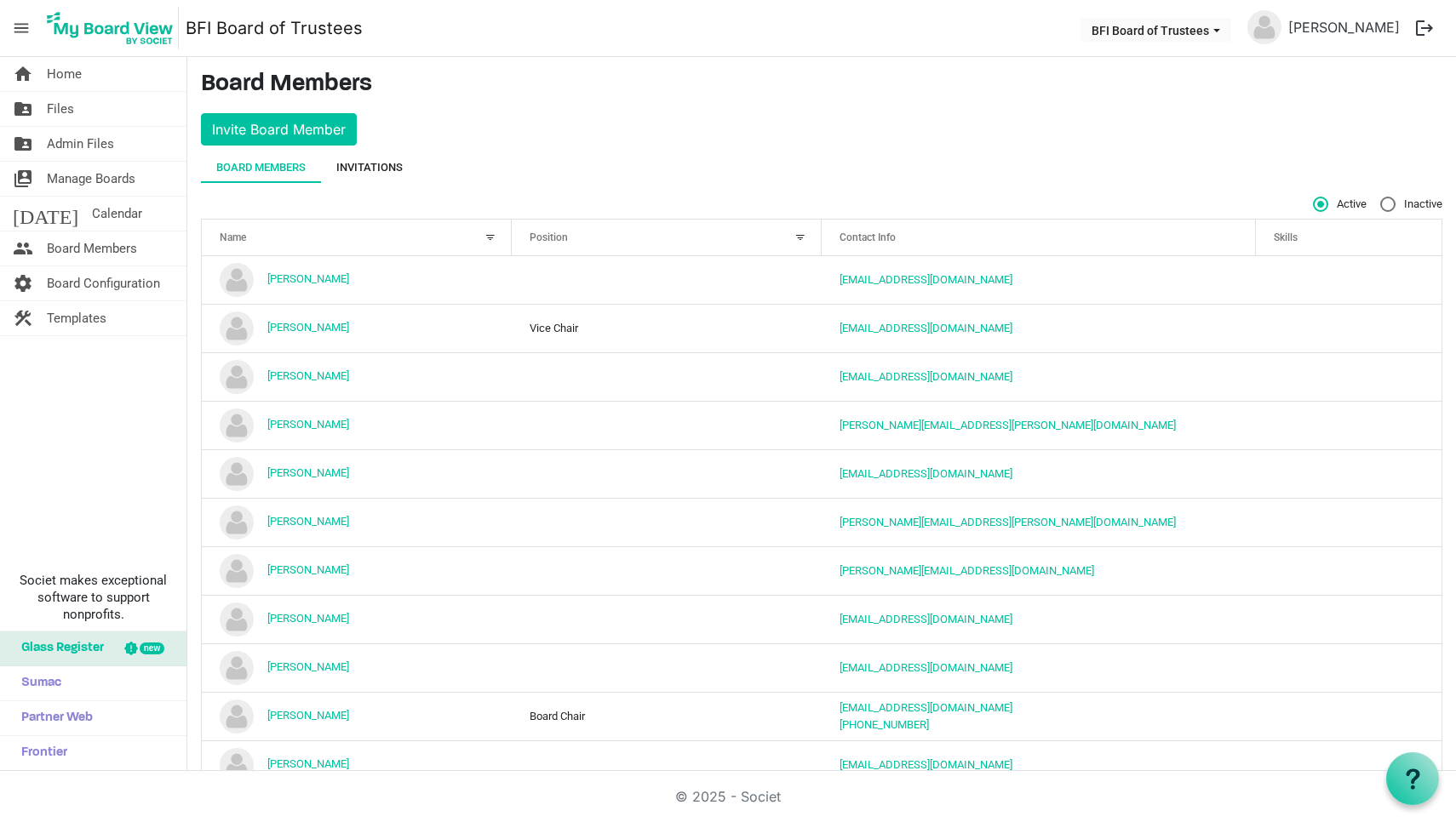
click at [369, 163] on div "Invitations" at bounding box center [369, 167] width 66 height 17
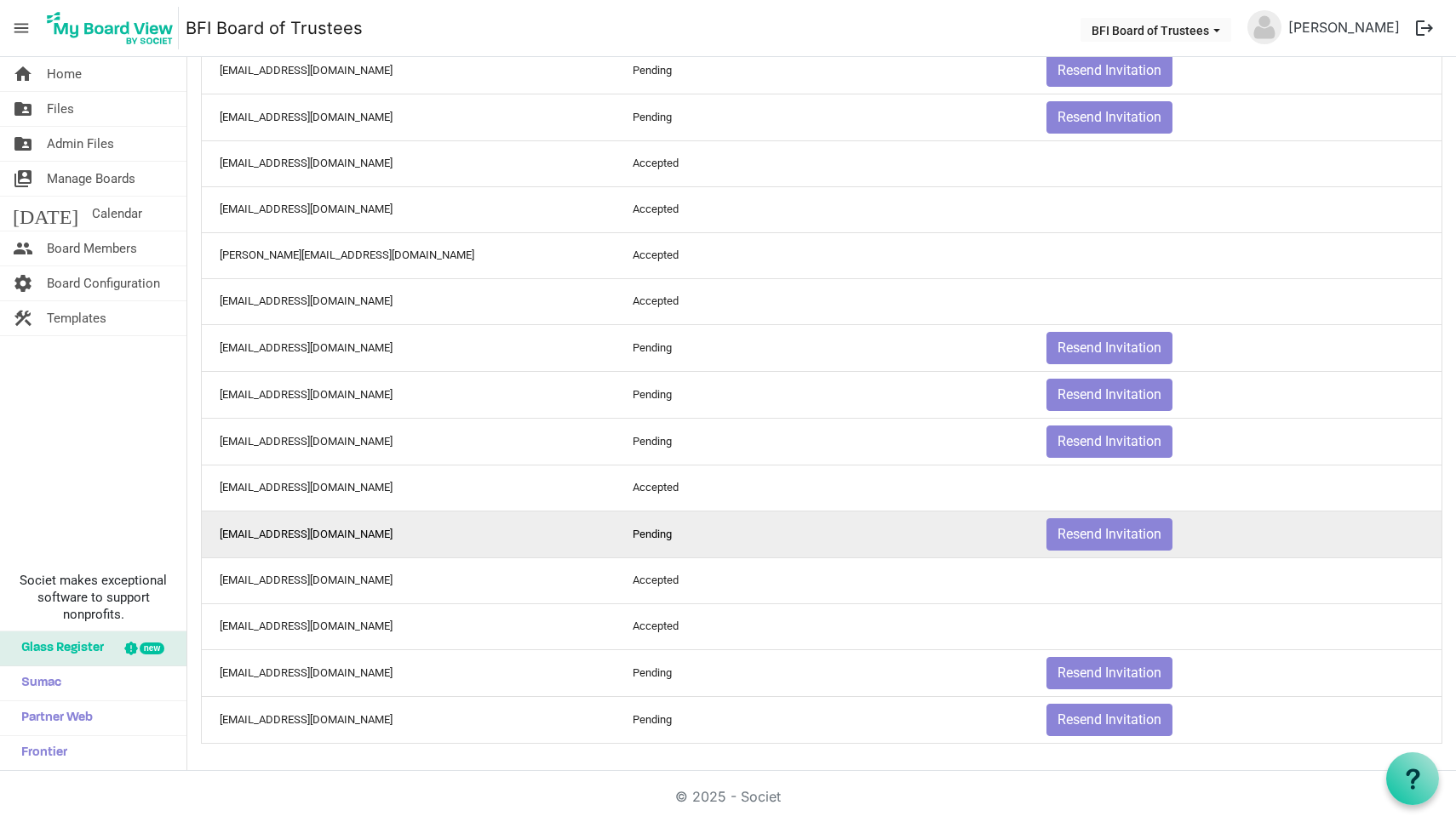
scroll to position [468, 0]
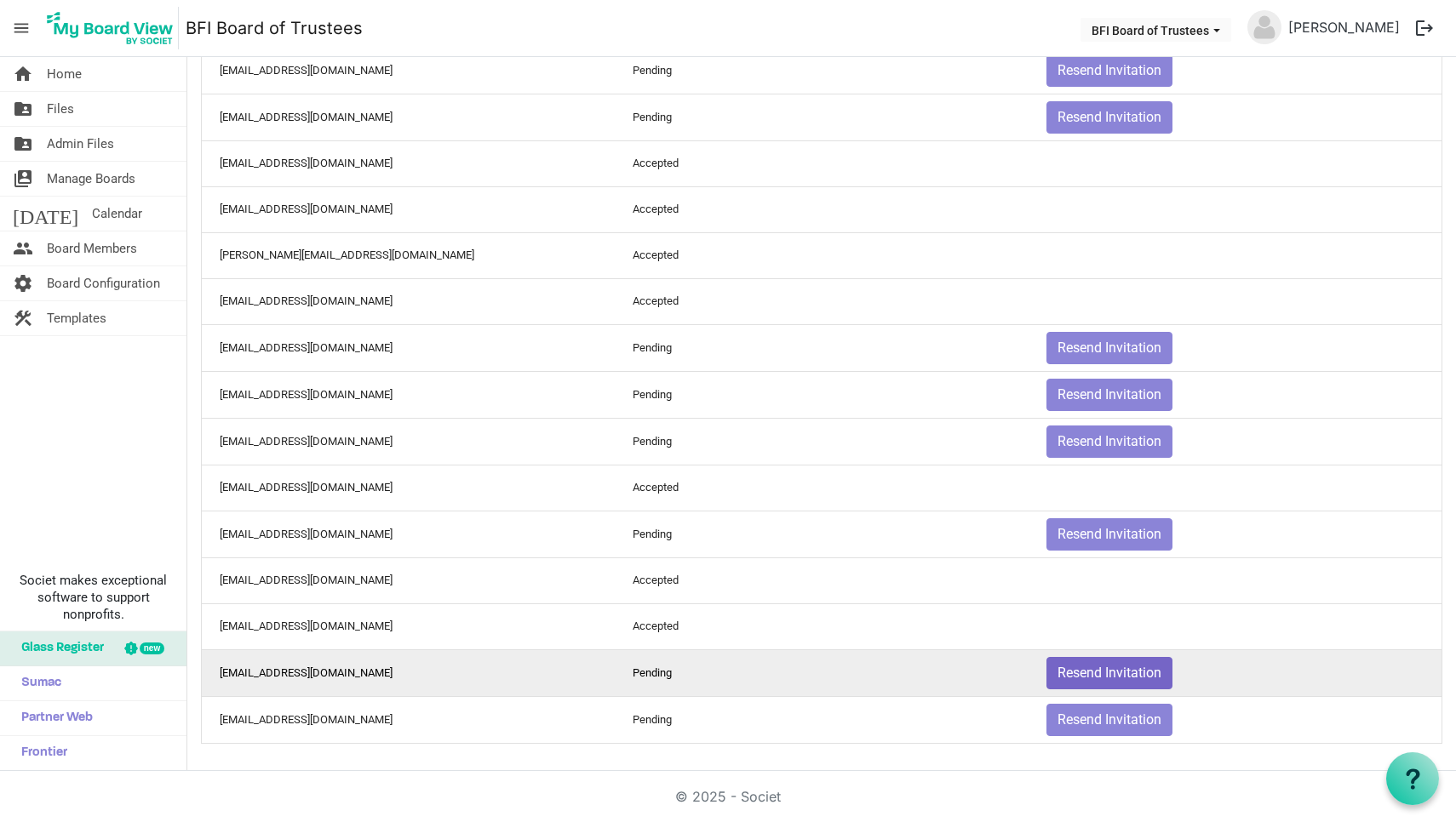
click at [1096, 675] on button "Resend Invitation" at bounding box center [1109, 673] width 126 height 32
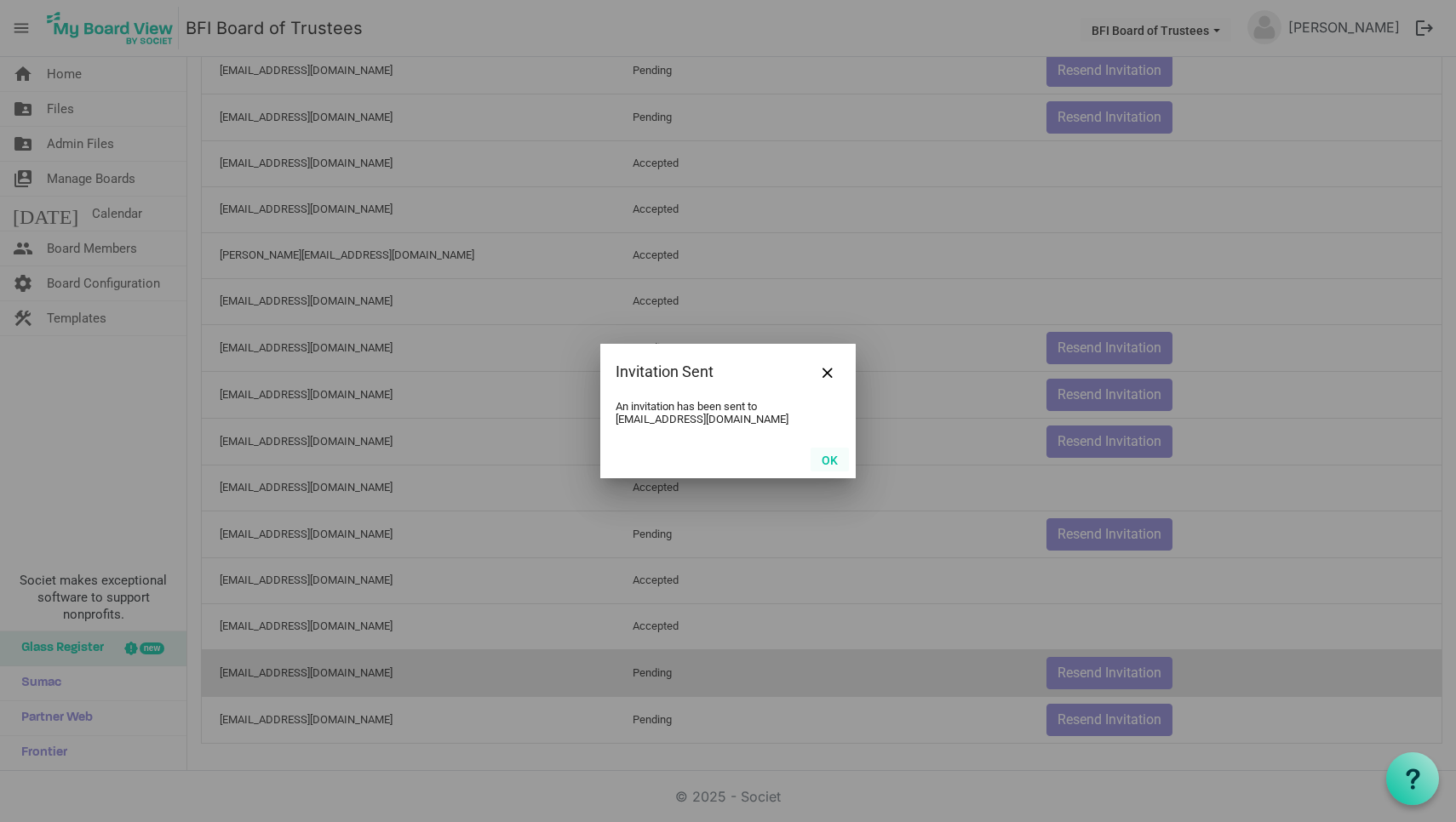
click at [832, 453] on button "OK" at bounding box center [830, 460] width 39 height 24
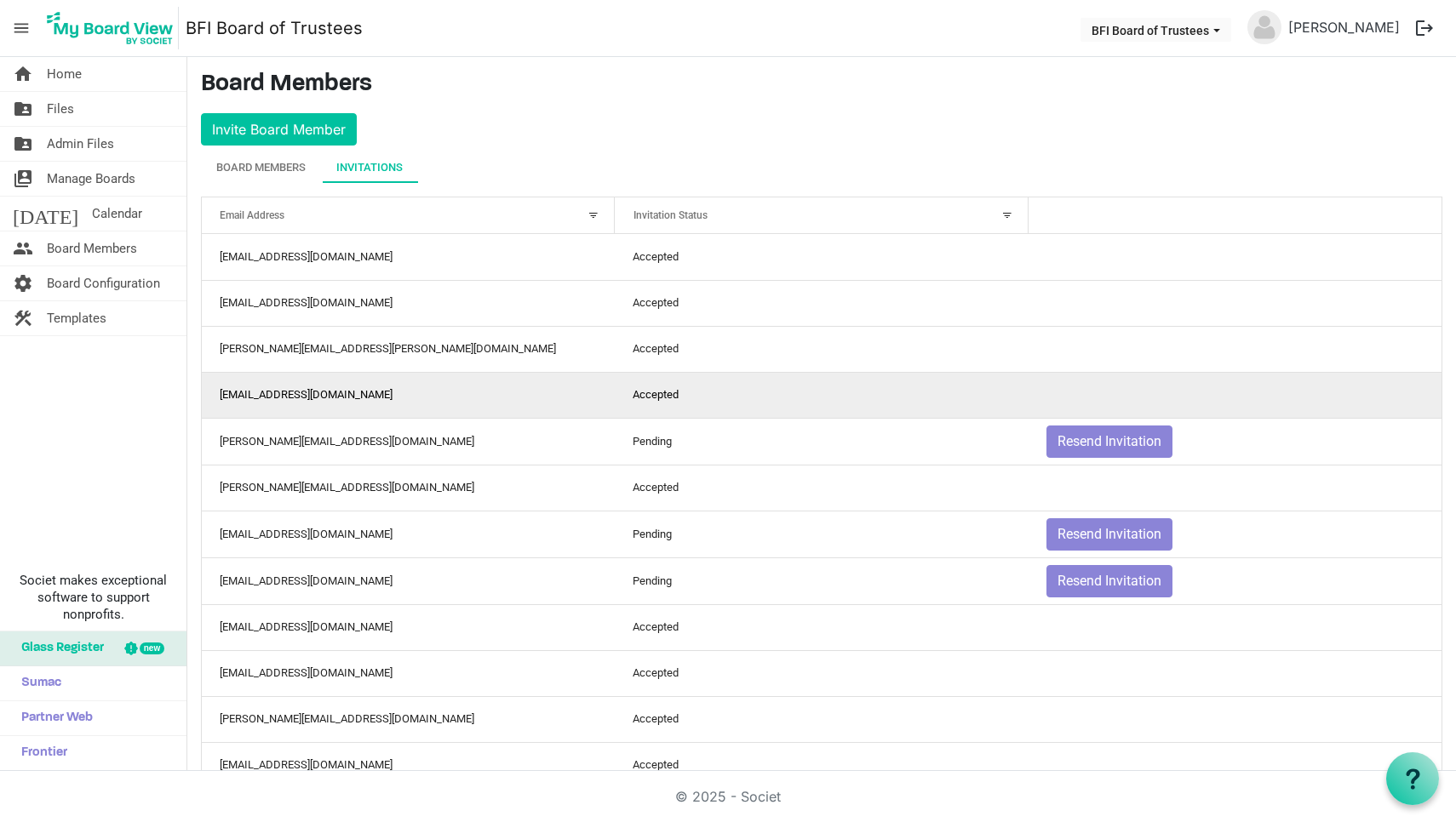
scroll to position [0, 0]
